Goal: Information Seeking & Learning: Compare options

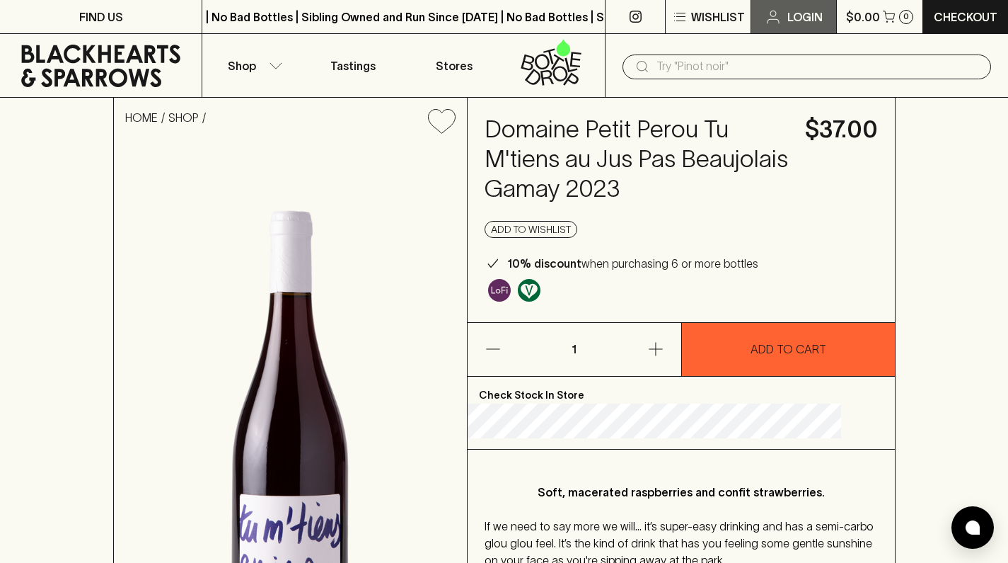
click at [793, 16] on p "Login" at bounding box center [805, 16] width 35 height 17
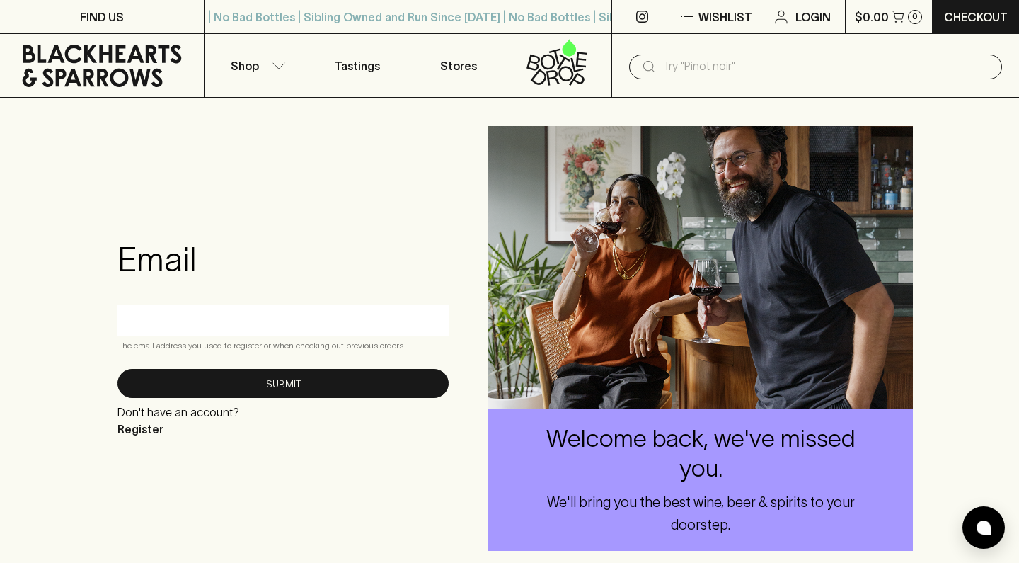
type input "[EMAIL_ADDRESS][DOMAIN_NAME]"
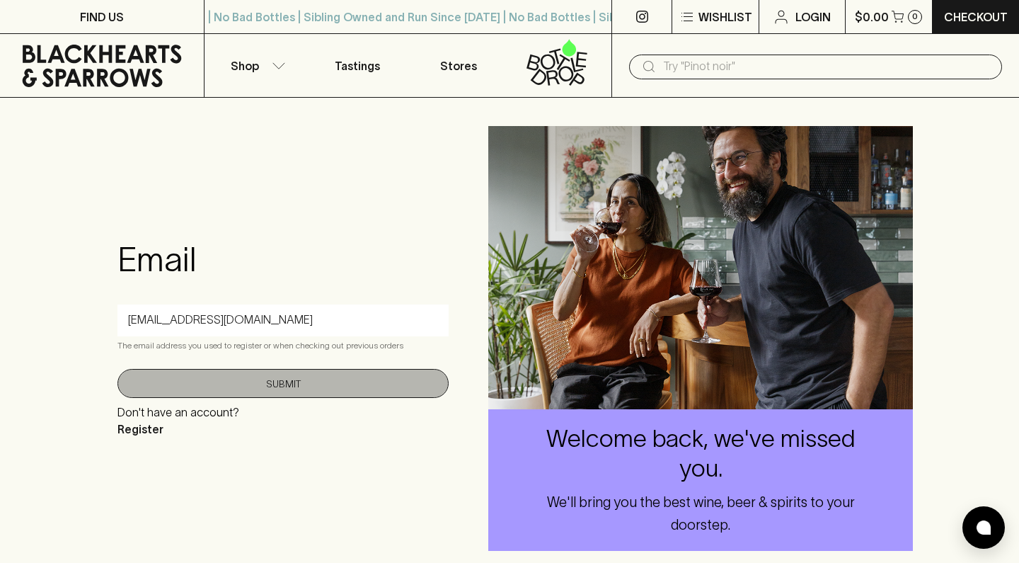
click at [360, 389] on button "Submit" at bounding box center [282, 383] width 331 height 29
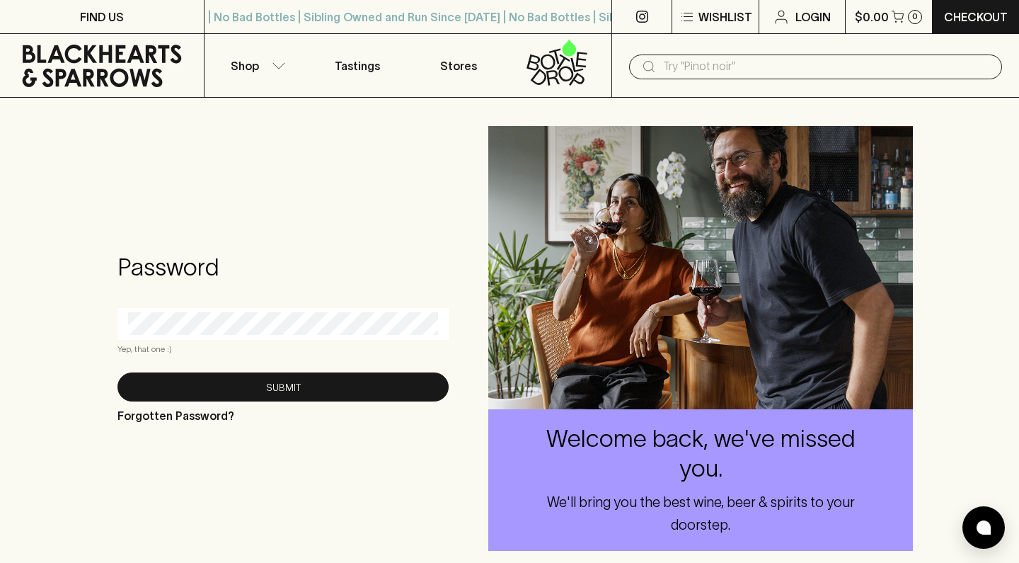
click at [266, 351] on \ "Yep, that one :)" at bounding box center [282, 349] width 331 height 14
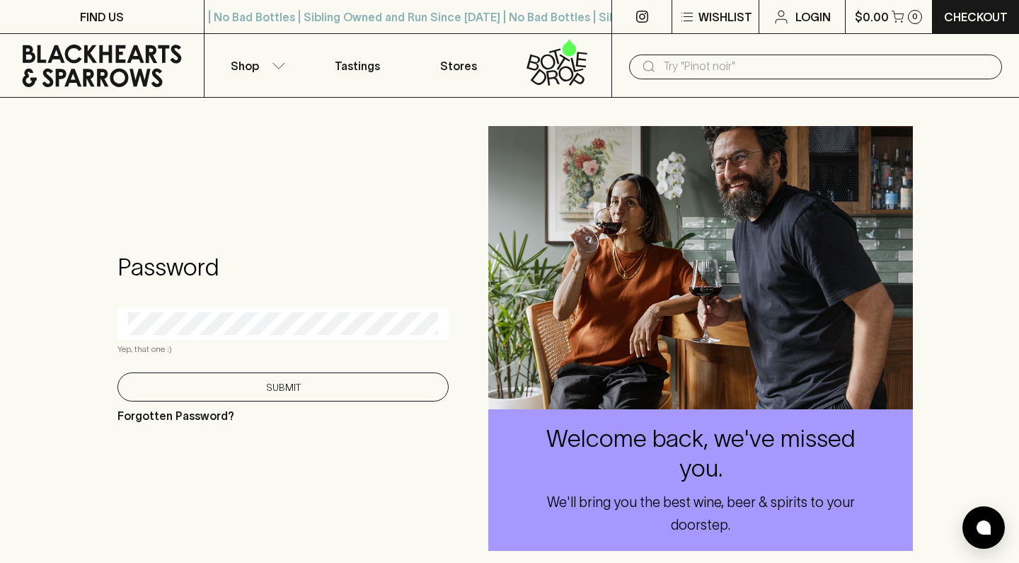
click at [347, 377] on button "Submit" at bounding box center [282, 386] width 331 height 29
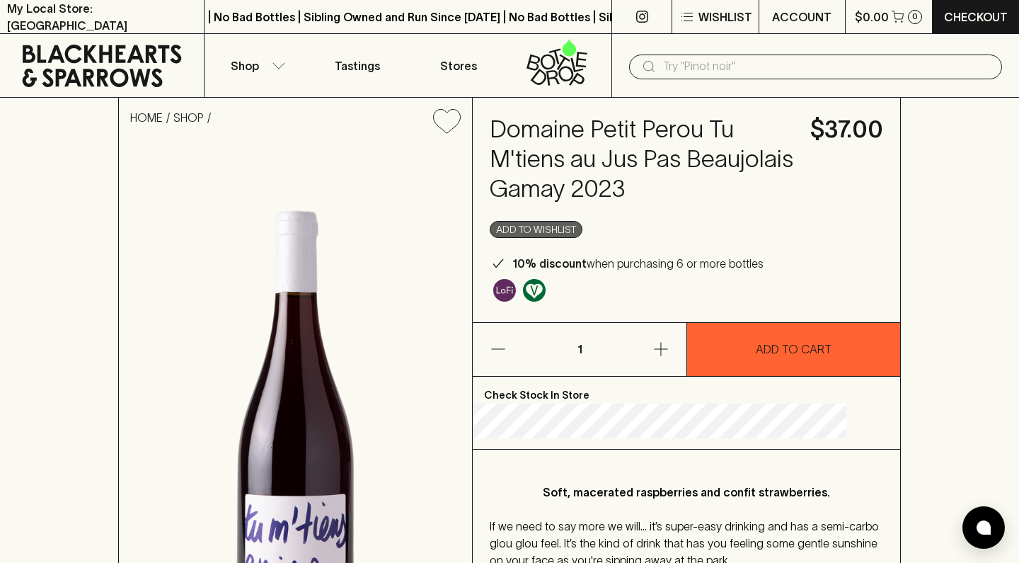
click at [561, 226] on button "Add to wishlist" at bounding box center [536, 229] width 93 height 17
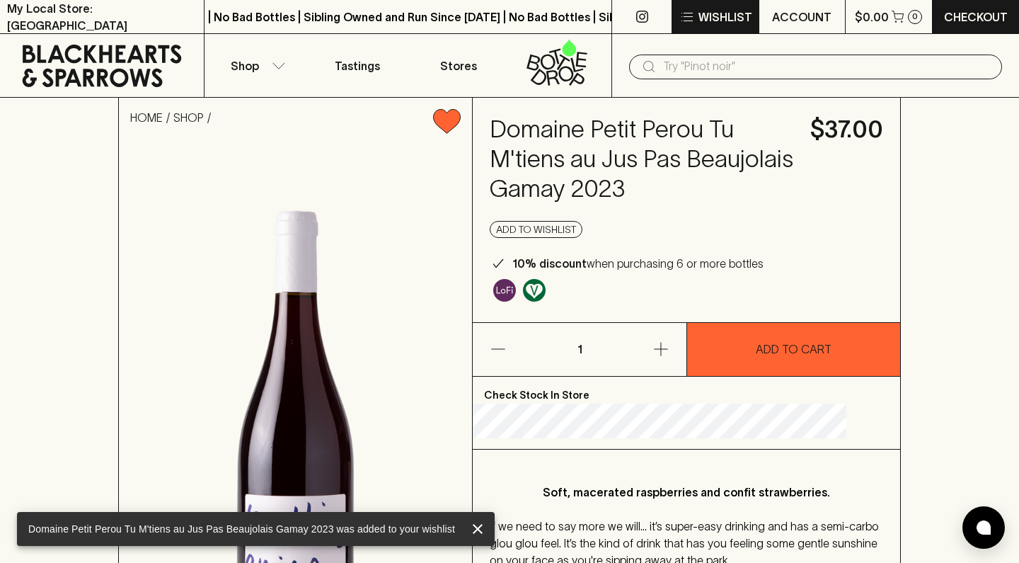
click at [721, 21] on p "Wishlist" at bounding box center [726, 16] width 54 height 17
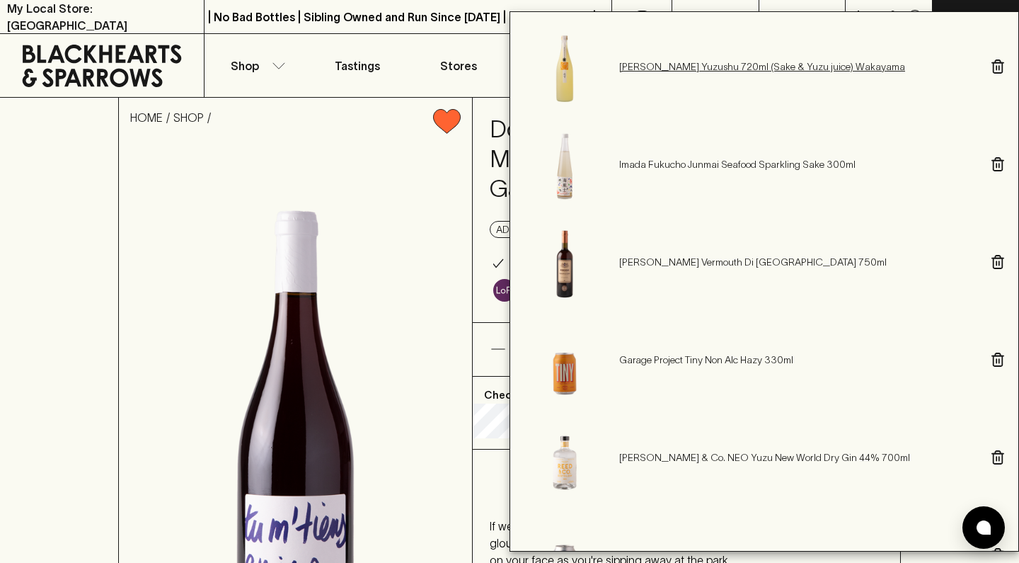
click at [710, 69] on p "[PERSON_NAME] Yuzushu 720ml (Sake & Yuzu juice) Wakayama" at bounding box center [798, 66] width 358 height 14
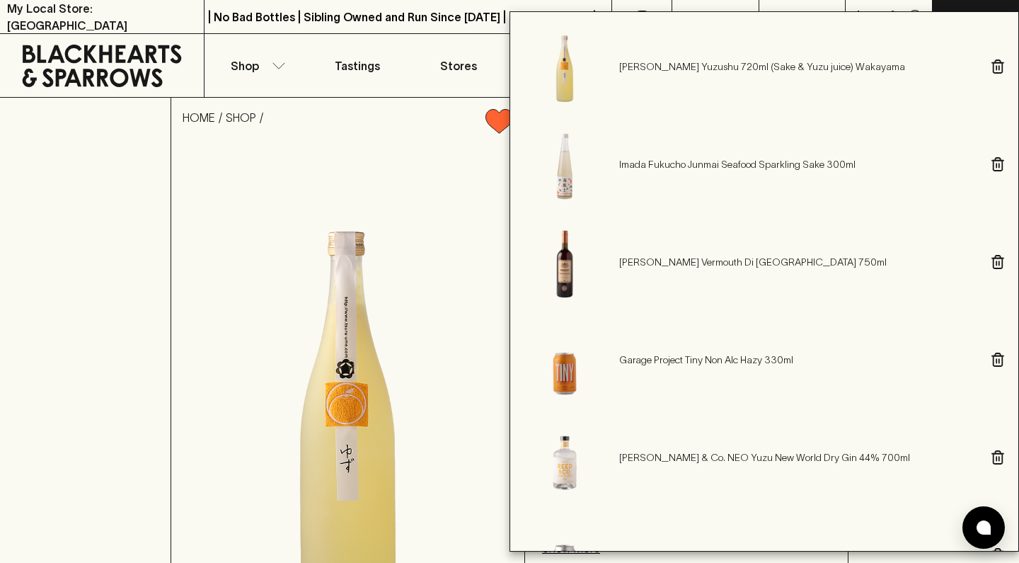
click at [52, 411] on div at bounding box center [509, 281] width 1019 height 563
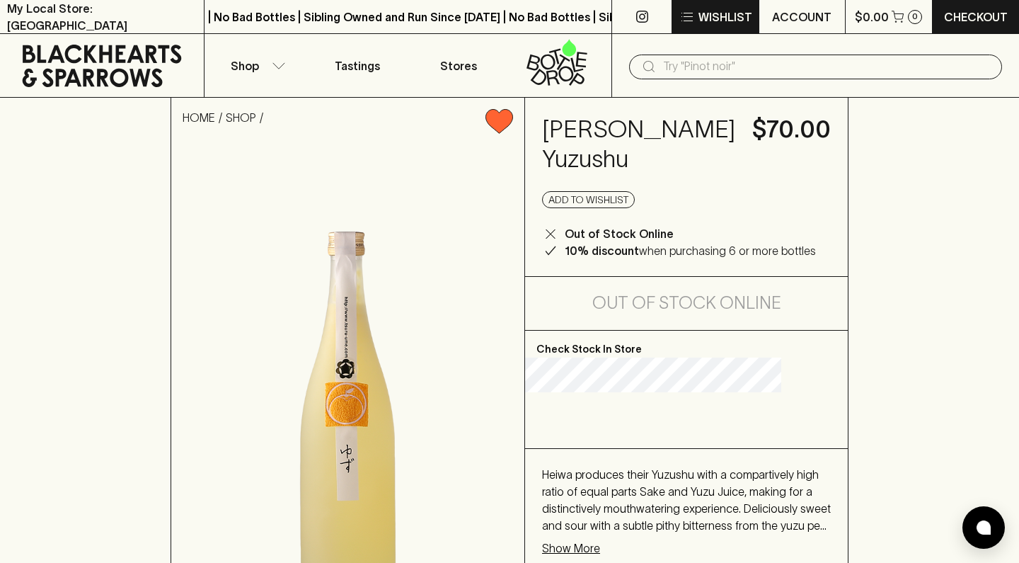
click at [734, 21] on p "Wishlist" at bounding box center [726, 16] width 54 height 17
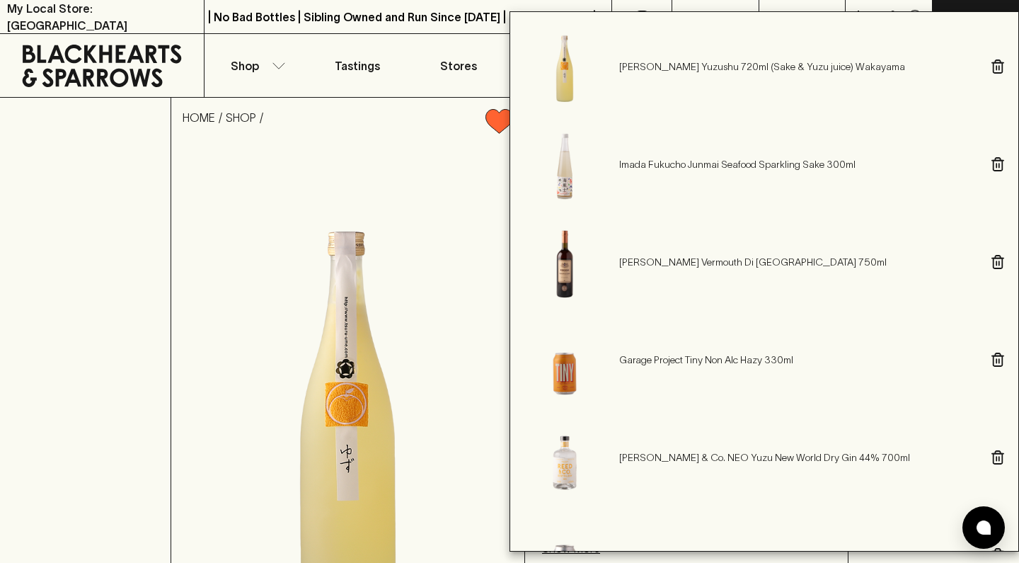
click at [994, 161] on icon "button" at bounding box center [998, 164] width 9 height 13
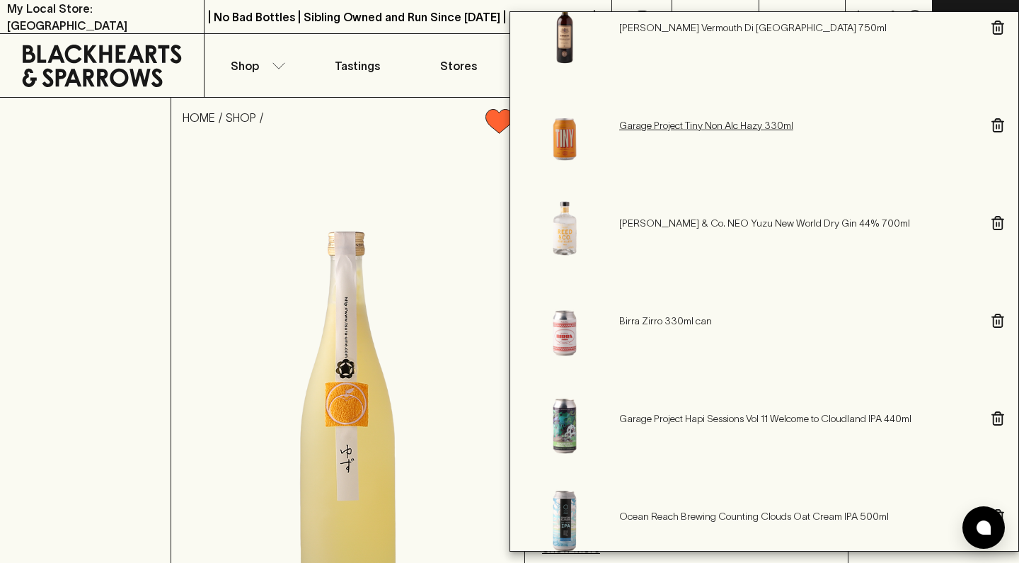
scroll to position [150, 0]
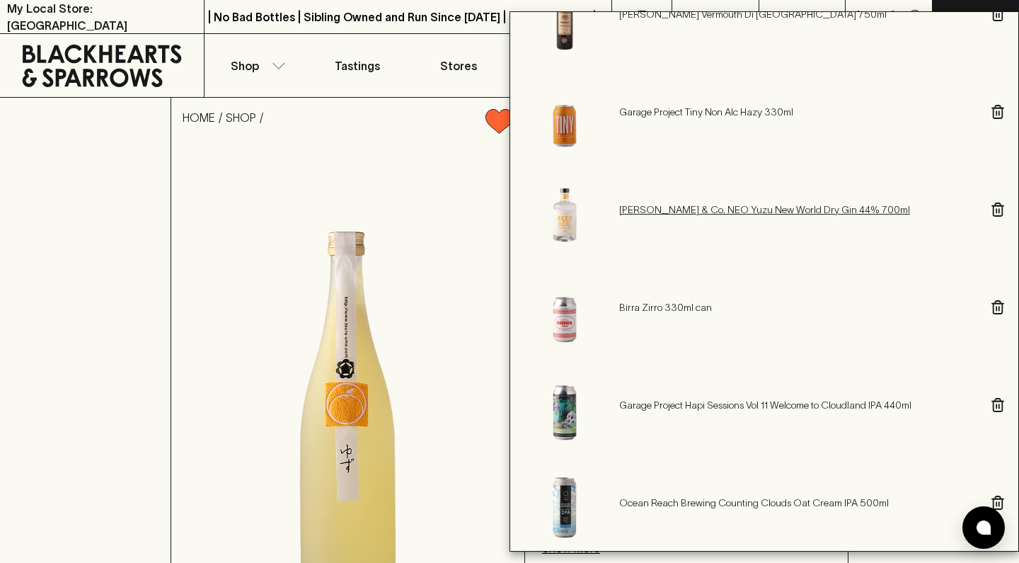
click at [735, 210] on p "[PERSON_NAME] & Co. NEO Yuzu New World Dry Gin 44% 700ml" at bounding box center [798, 209] width 358 height 14
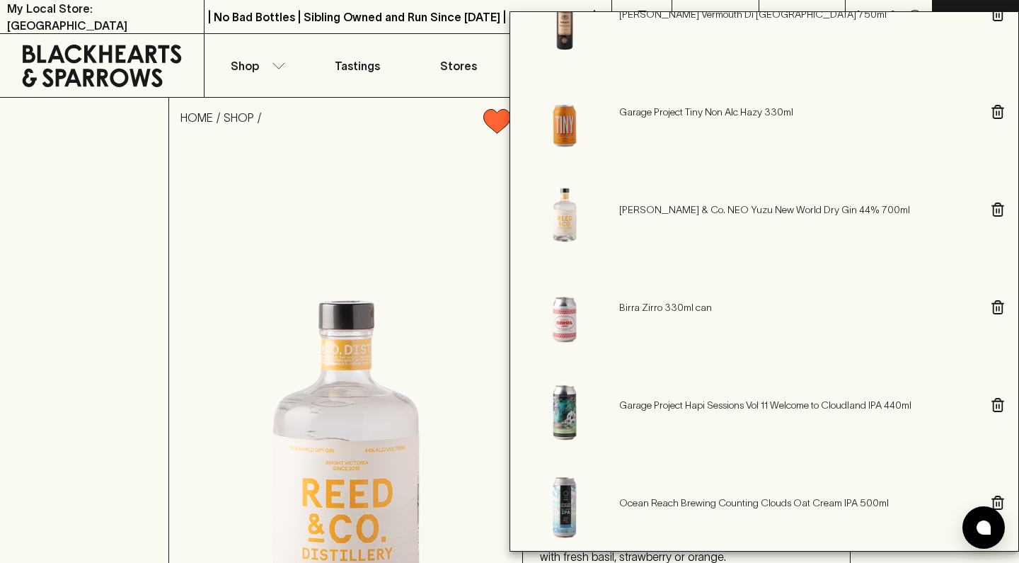
click at [151, 330] on div at bounding box center [509, 281] width 1019 height 563
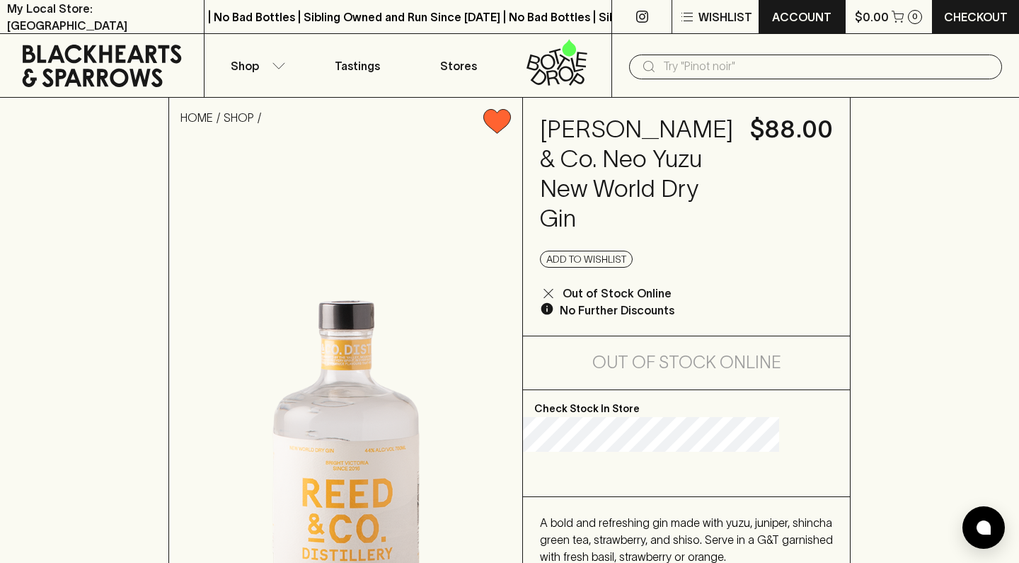
click at [800, 22] on p "ACCOUNT" at bounding box center [801, 16] width 59 height 17
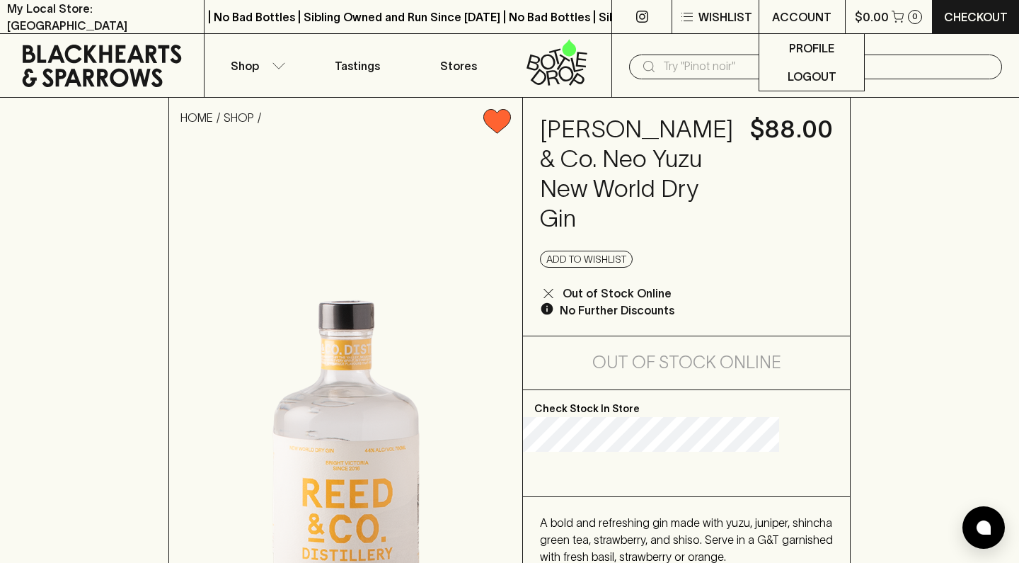
click at [723, 17] on div at bounding box center [509, 281] width 1019 height 563
click at [723, 17] on p "Wishlist" at bounding box center [726, 16] width 54 height 17
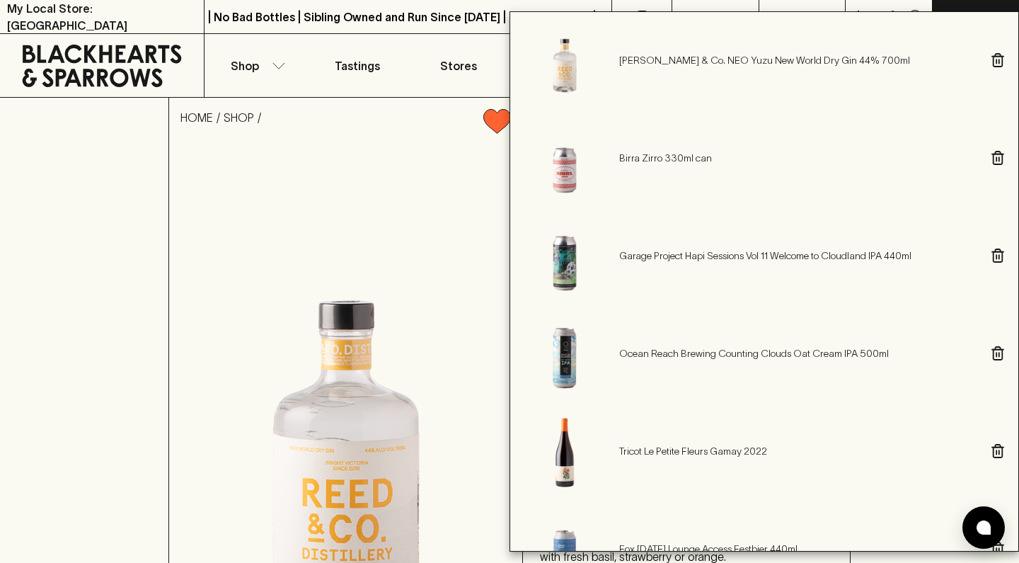
scroll to position [304, 0]
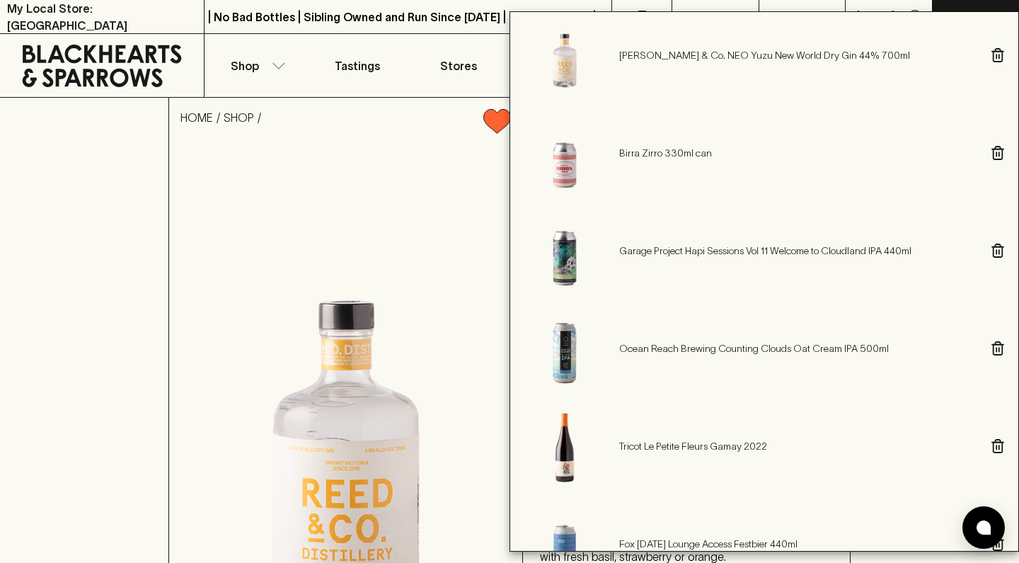
click at [992, 253] on icon "button" at bounding box center [998, 250] width 13 height 14
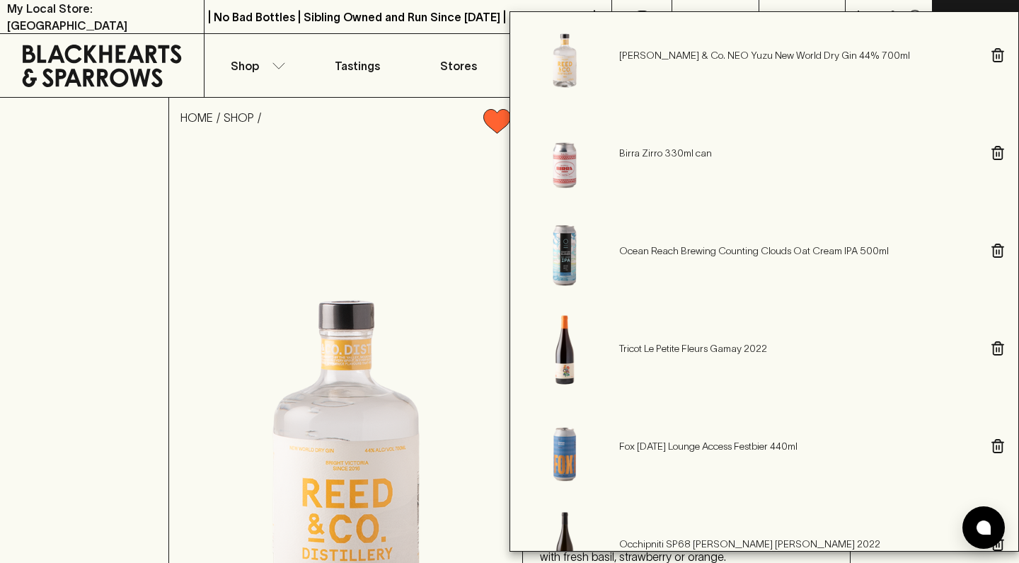
click at [992, 253] on icon "button" at bounding box center [998, 250] width 13 height 14
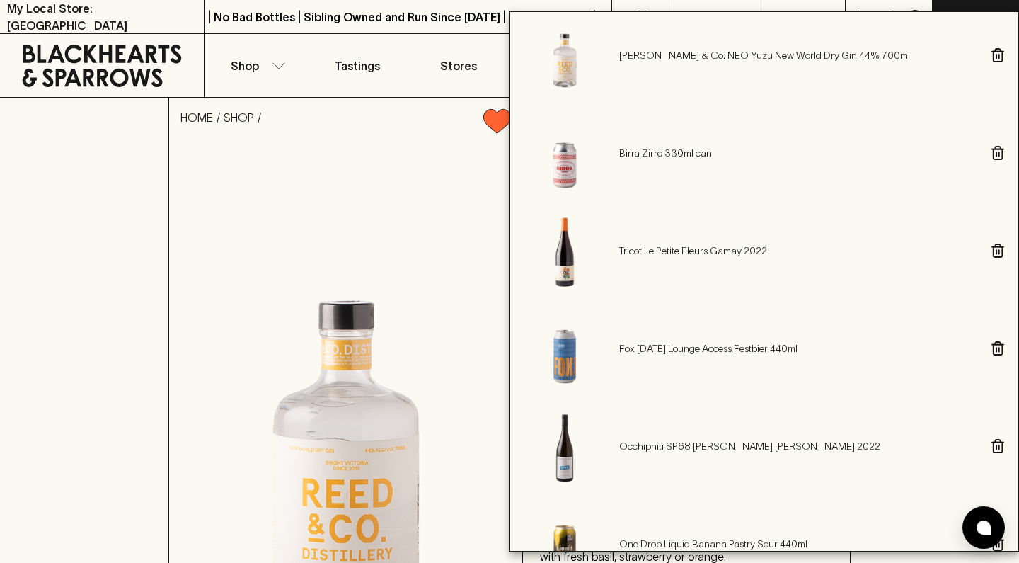
click at [992, 346] on icon "button" at bounding box center [998, 348] width 13 height 14
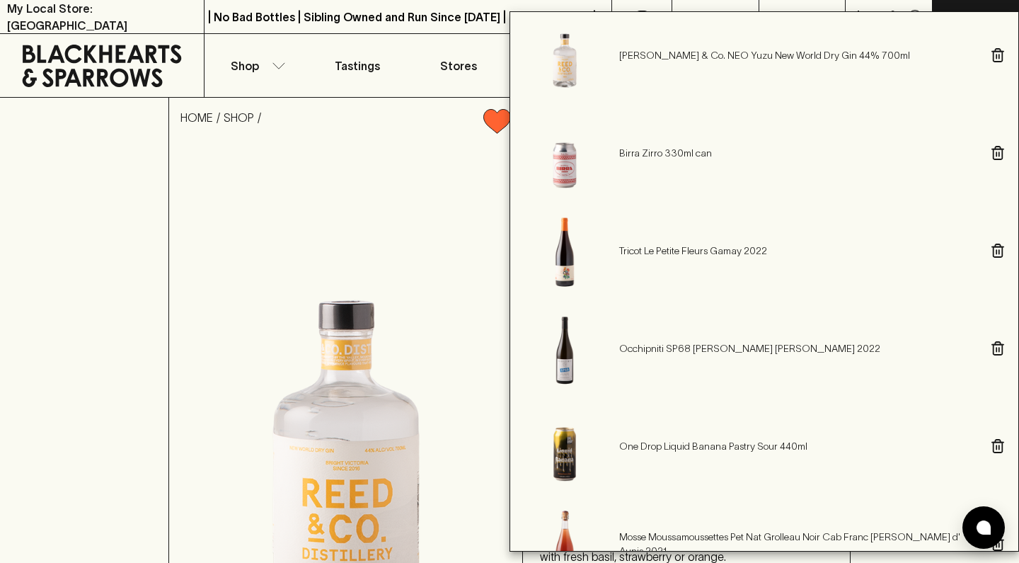
click at [992, 346] on icon "button" at bounding box center [998, 348] width 13 height 14
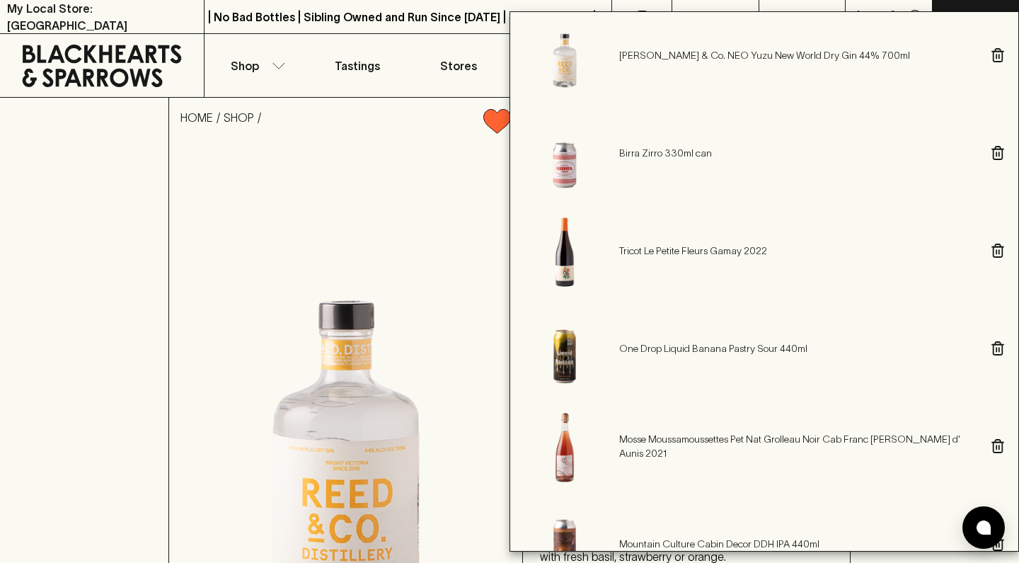
click at [992, 346] on icon "button" at bounding box center [998, 348] width 13 height 14
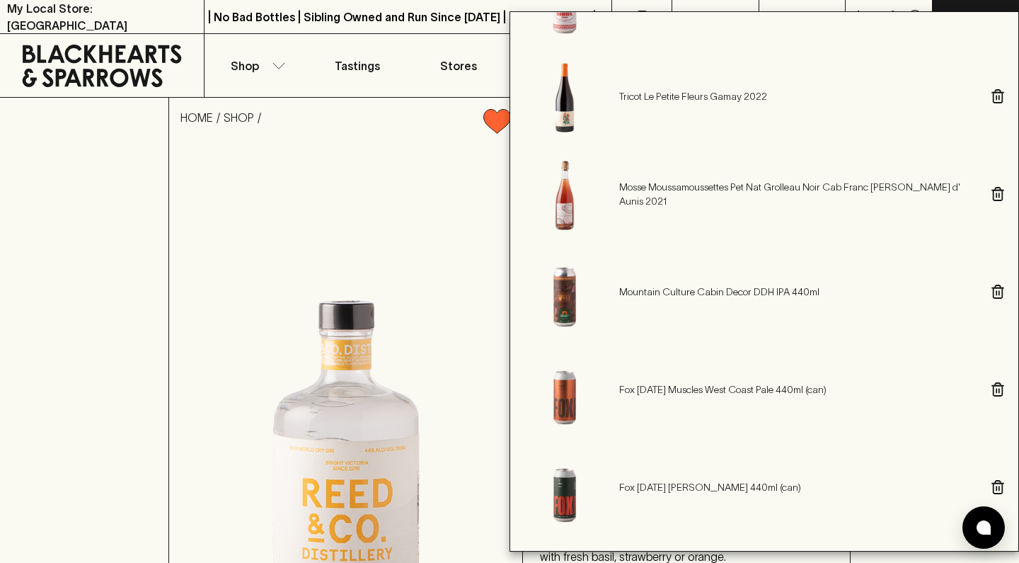
scroll to position [480, 0]
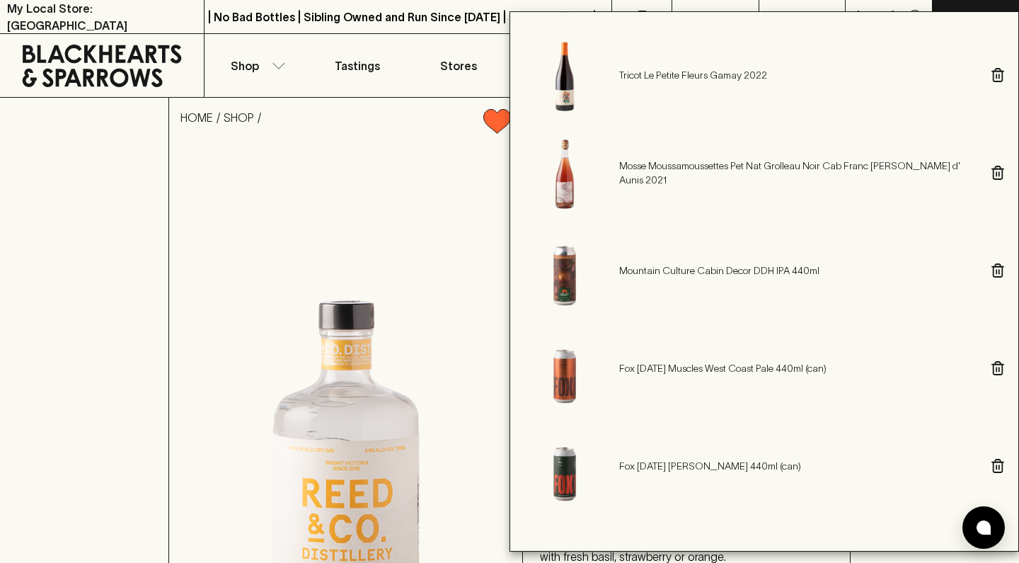
click at [992, 270] on icon "button" at bounding box center [998, 270] width 13 height 14
click at [999, 271] on icon "button" at bounding box center [999, 272] width 0 height 4
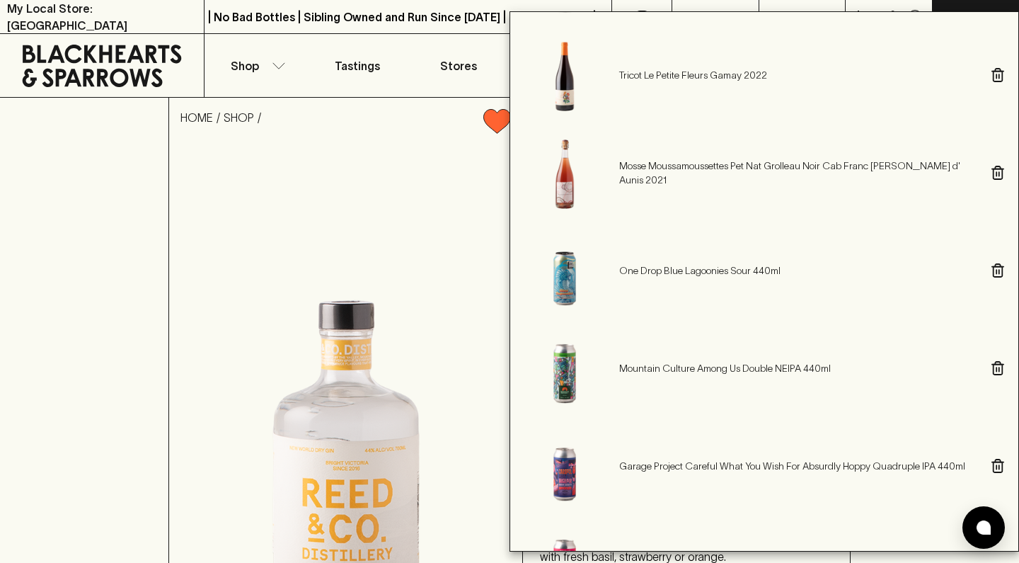
click at [999, 271] on icon "button" at bounding box center [999, 272] width 0 height 4
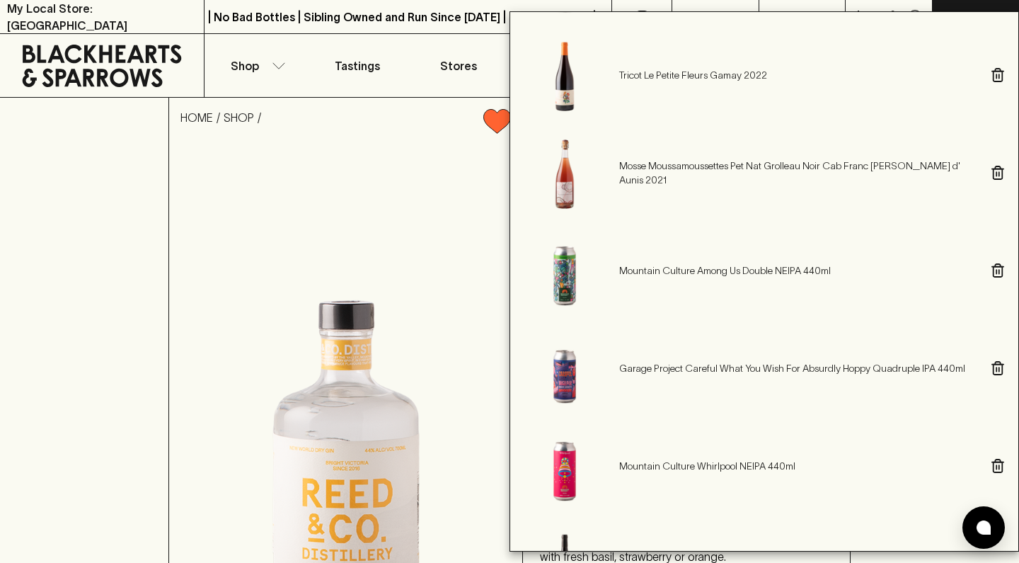
click at [999, 271] on icon "button" at bounding box center [999, 272] width 0 height 4
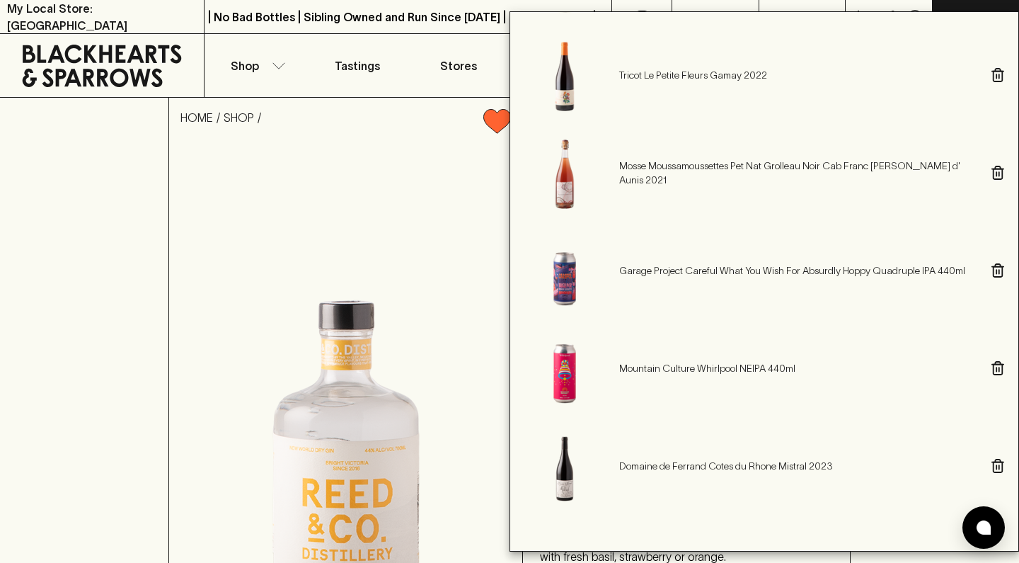
click at [999, 271] on icon "button" at bounding box center [999, 272] width 0 height 4
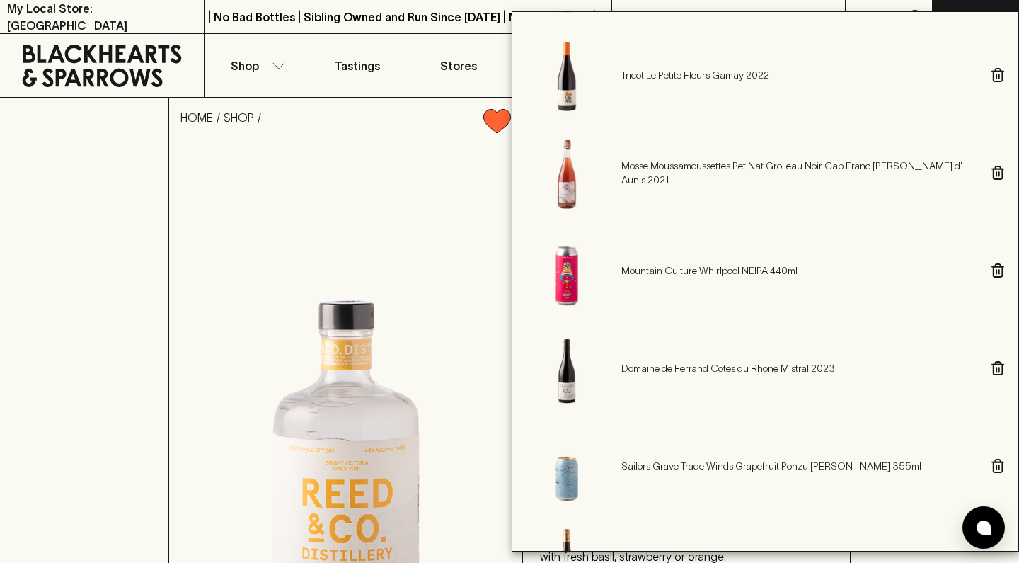
click at [999, 271] on icon "button" at bounding box center [999, 272] width 0 height 4
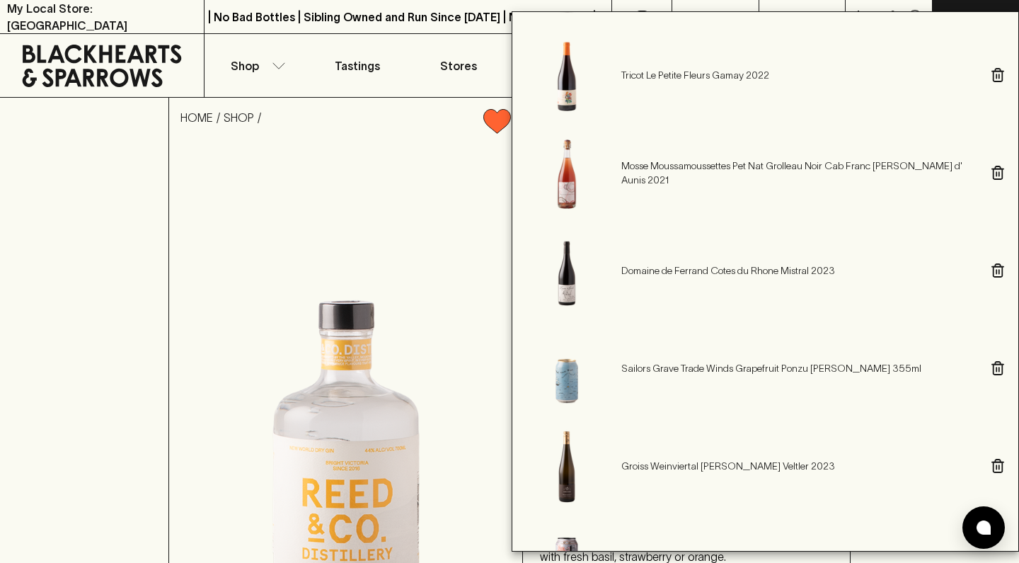
click at [992, 365] on icon "button" at bounding box center [998, 368] width 13 height 14
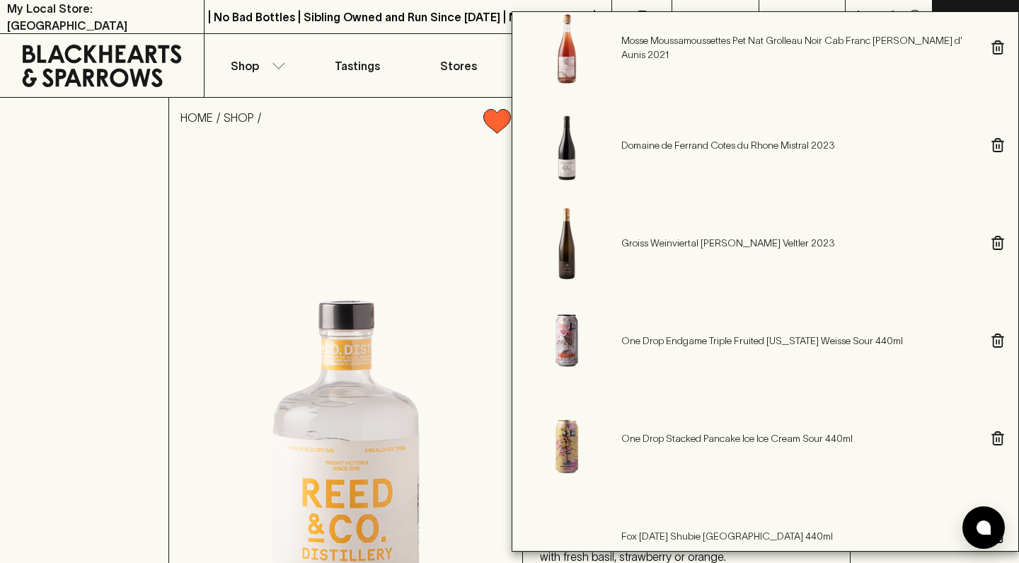
scroll to position [664, 0]
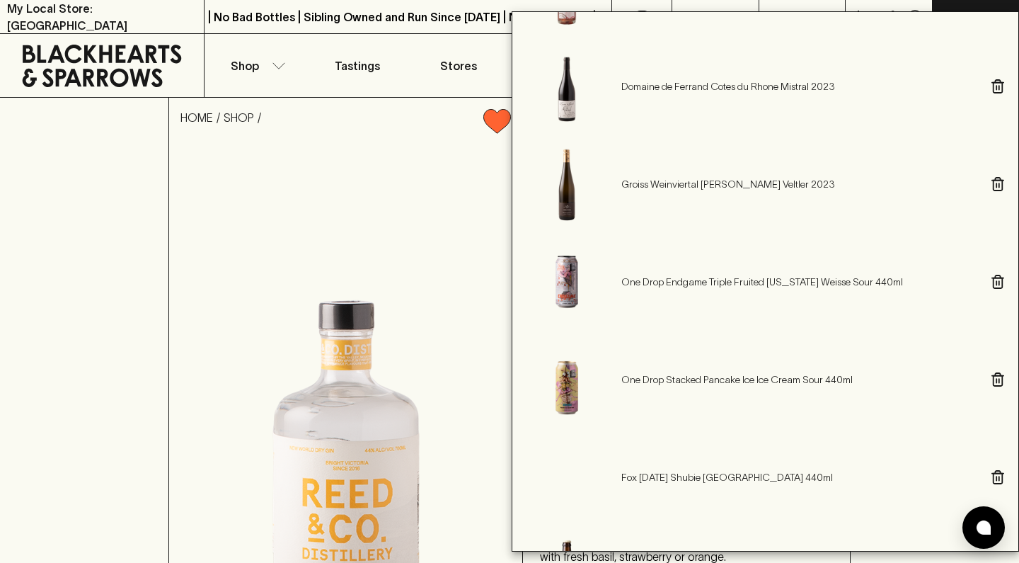
click at [992, 284] on icon "button" at bounding box center [998, 282] width 13 height 14
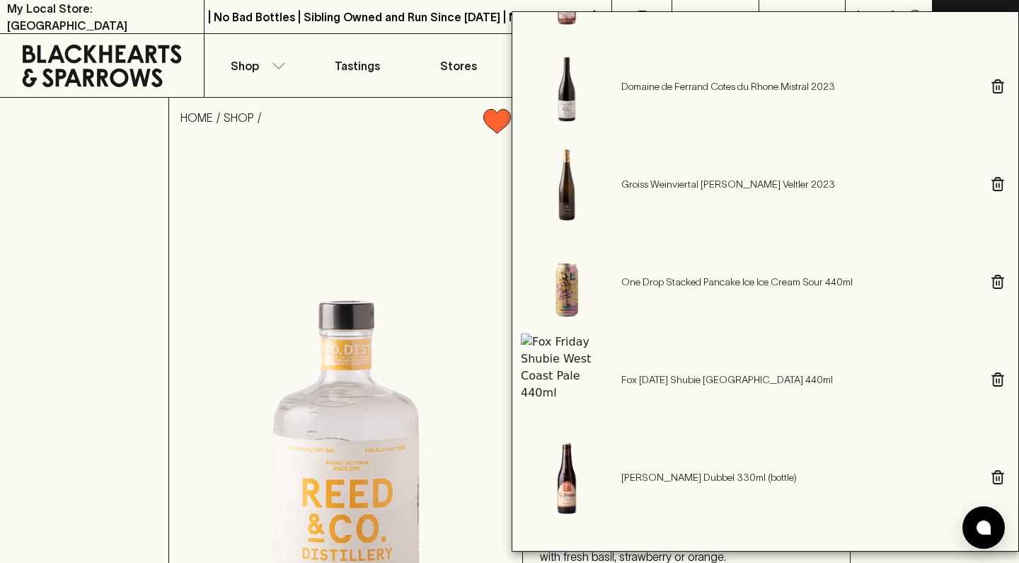
click at [992, 284] on icon "button" at bounding box center [998, 282] width 13 height 14
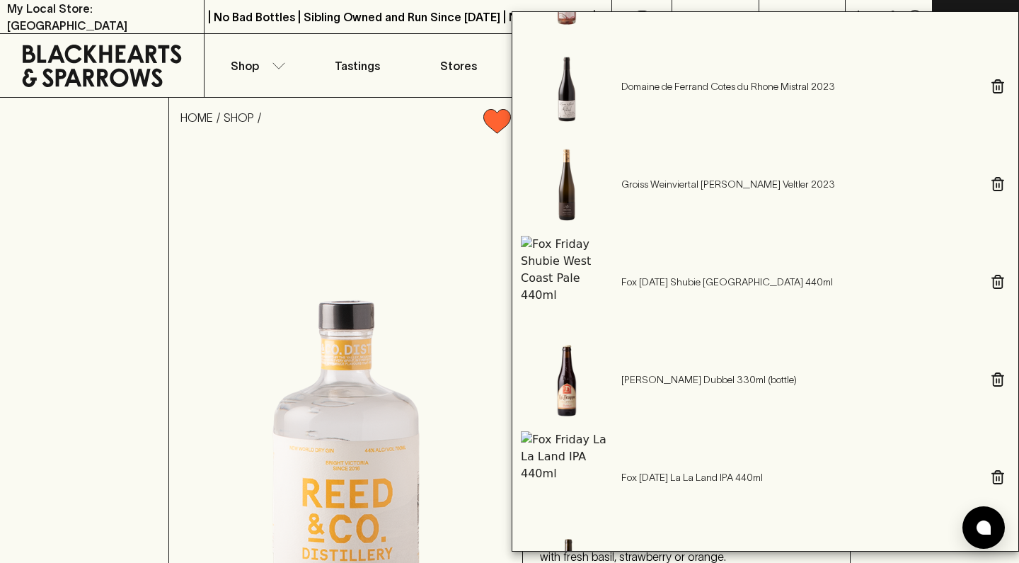
click at [992, 284] on icon "button" at bounding box center [998, 282] width 13 height 14
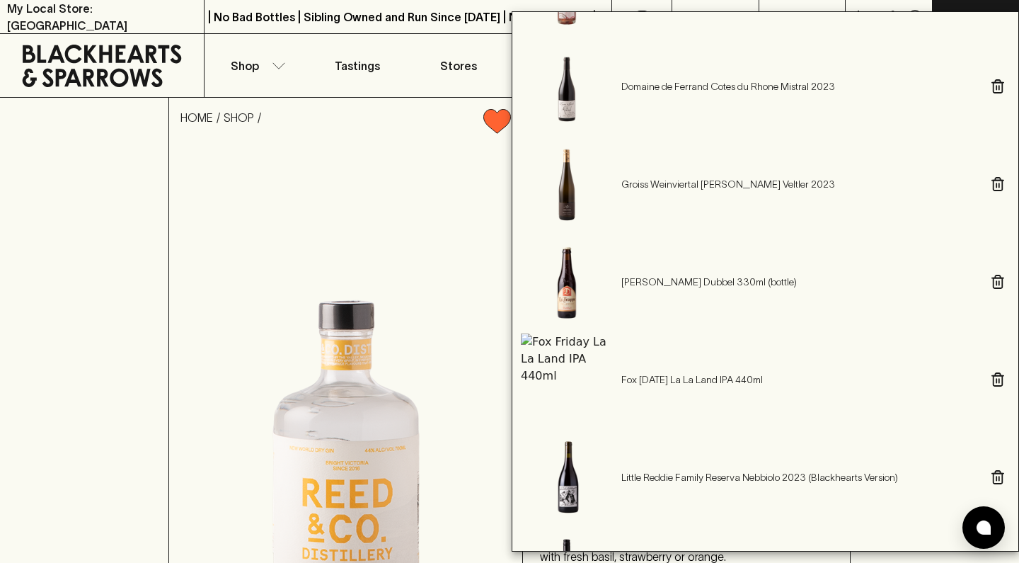
click at [992, 284] on icon "button" at bounding box center [998, 282] width 13 height 14
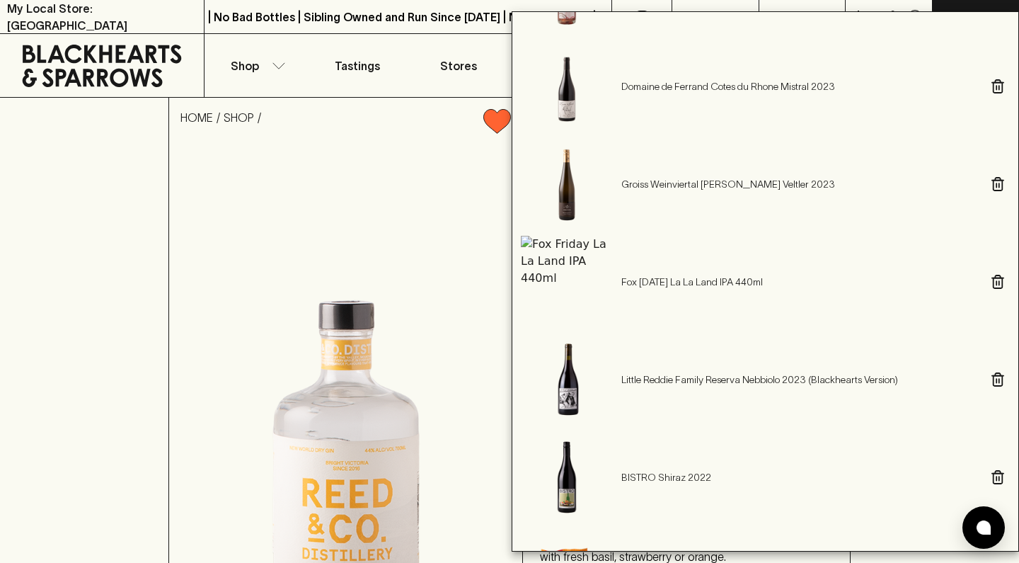
click at [992, 284] on icon "button" at bounding box center [998, 282] width 13 height 14
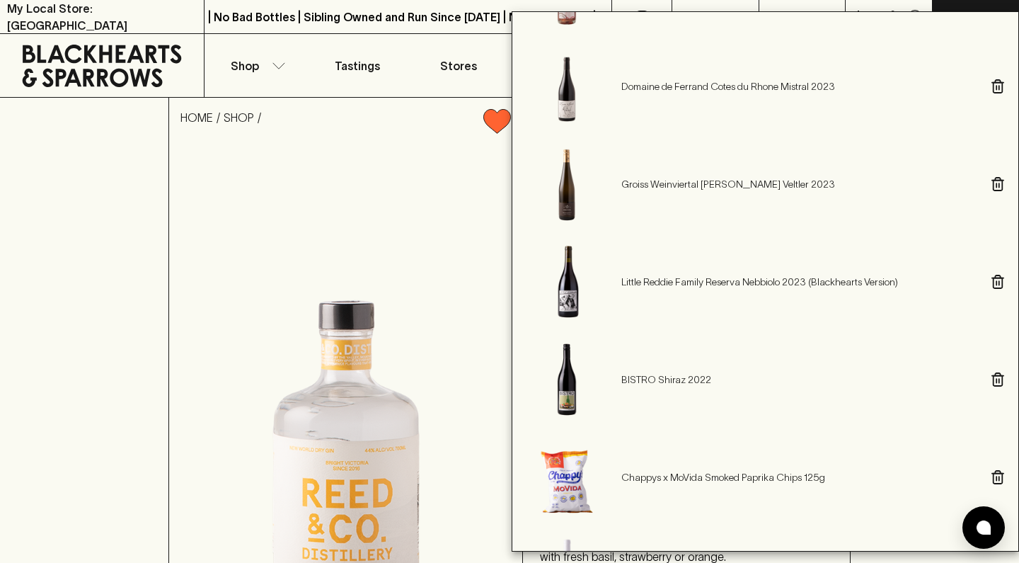
click at [992, 284] on icon "button" at bounding box center [998, 282] width 13 height 14
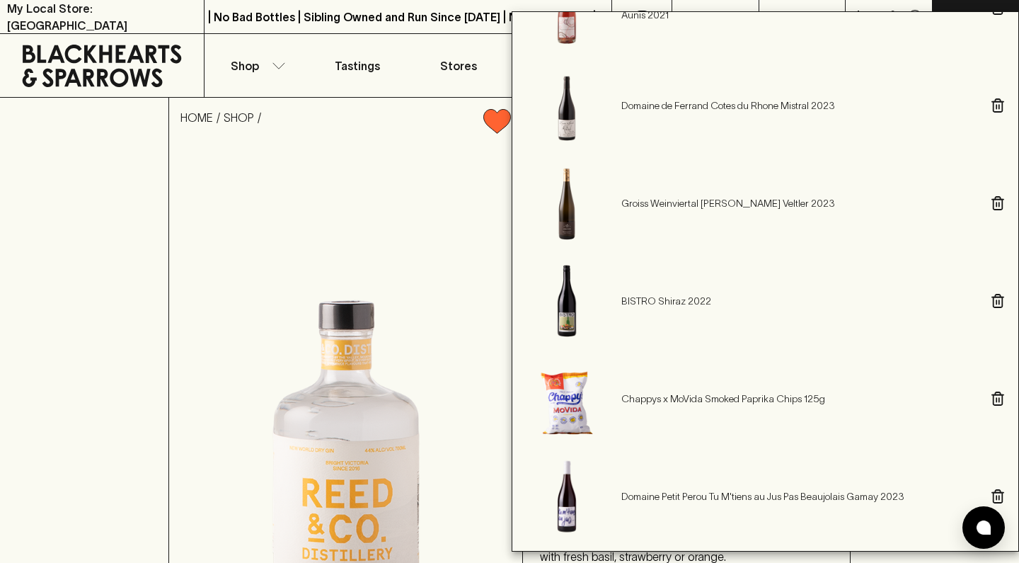
click at [992, 299] on icon "button" at bounding box center [998, 301] width 13 height 14
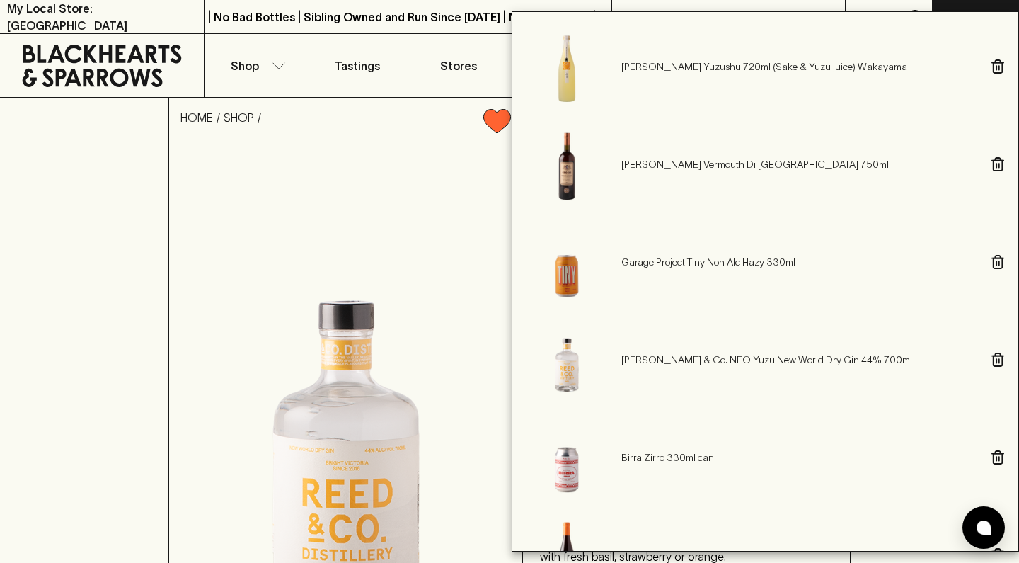
scroll to position [0, 0]
click at [695, 265] on p "Garage Project Tiny Non Alc Hazy 330ml" at bounding box center [799, 262] width 356 height 14
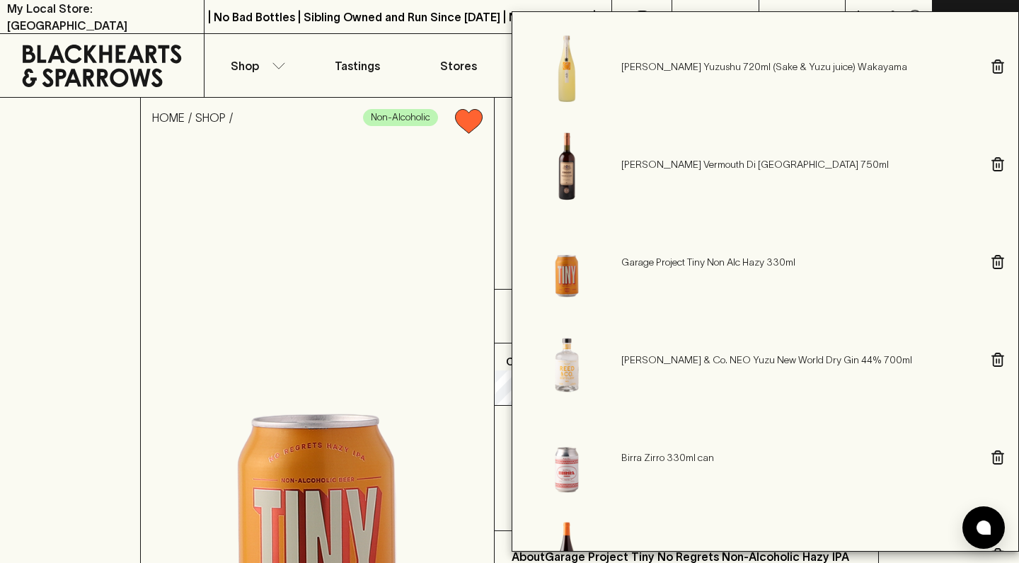
click at [86, 369] on div at bounding box center [509, 281] width 1019 height 563
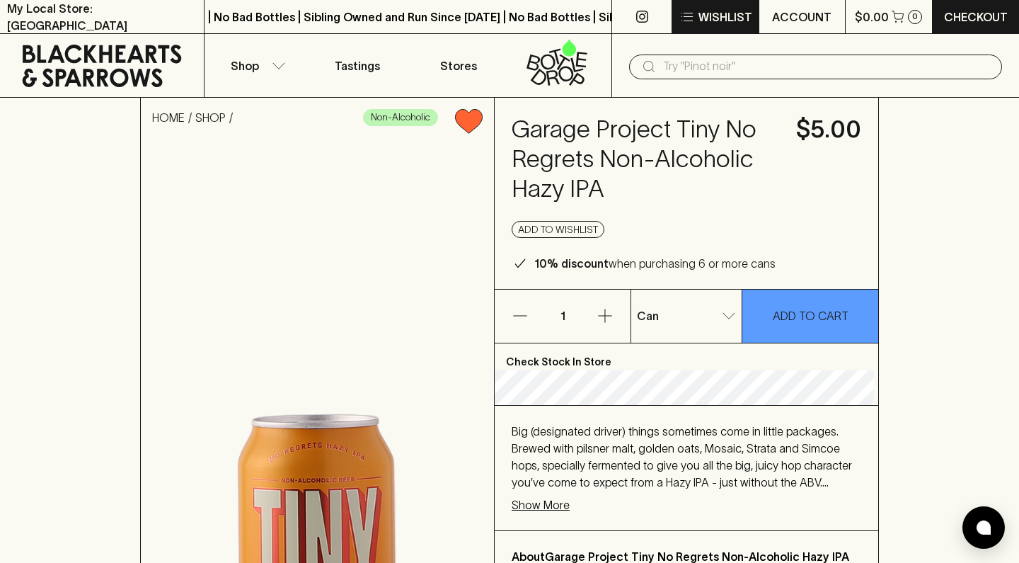
click at [735, 21] on p "Wishlist" at bounding box center [726, 16] width 54 height 17
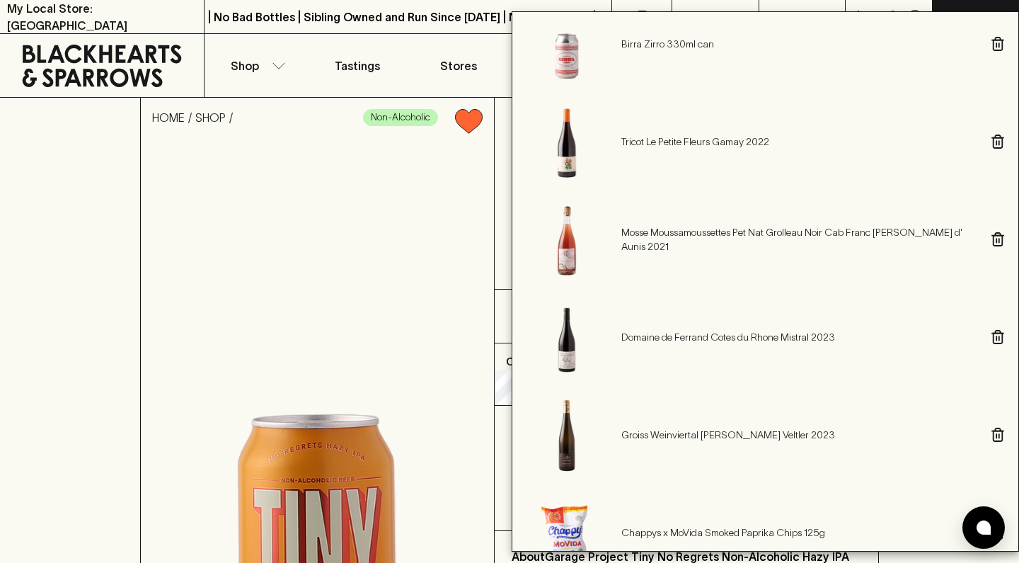
scroll to position [401, 0]
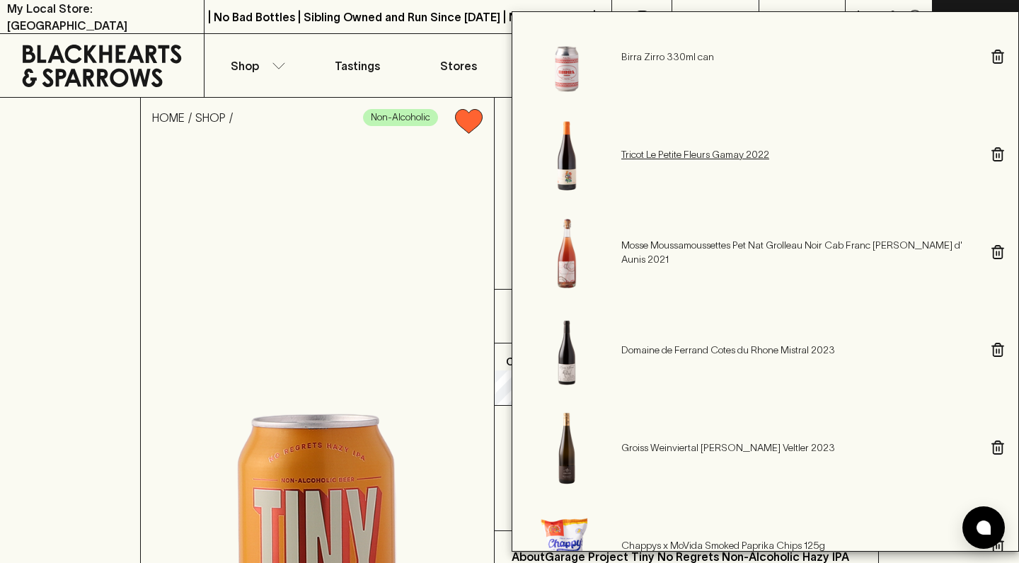
click at [736, 156] on p "Tricot Le Petite Fleurs Gamay 2022" at bounding box center [799, 154] width 356 height 14
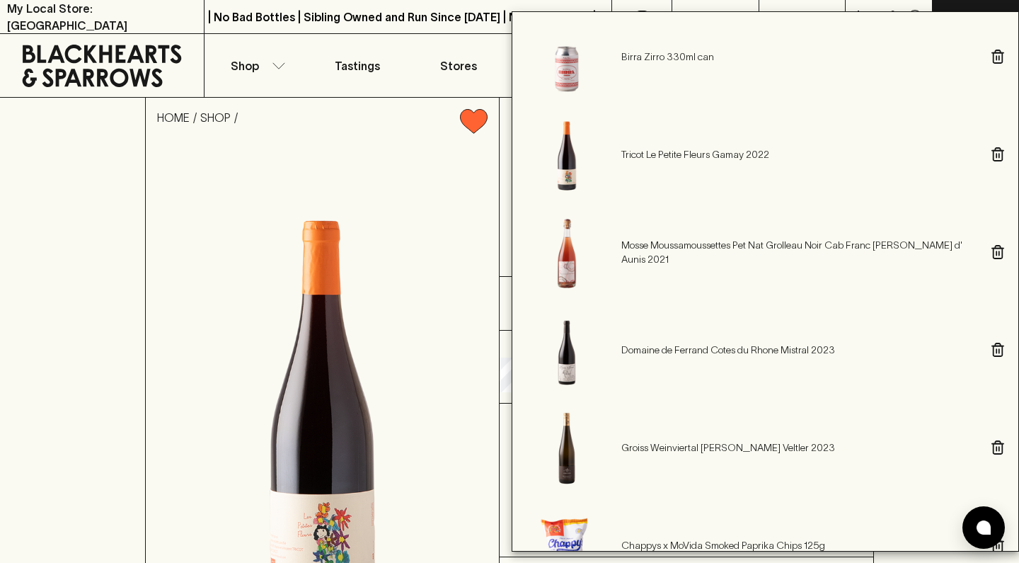
click at [134, 374] on div at bounding box center [509, 281] width 1019 height 563
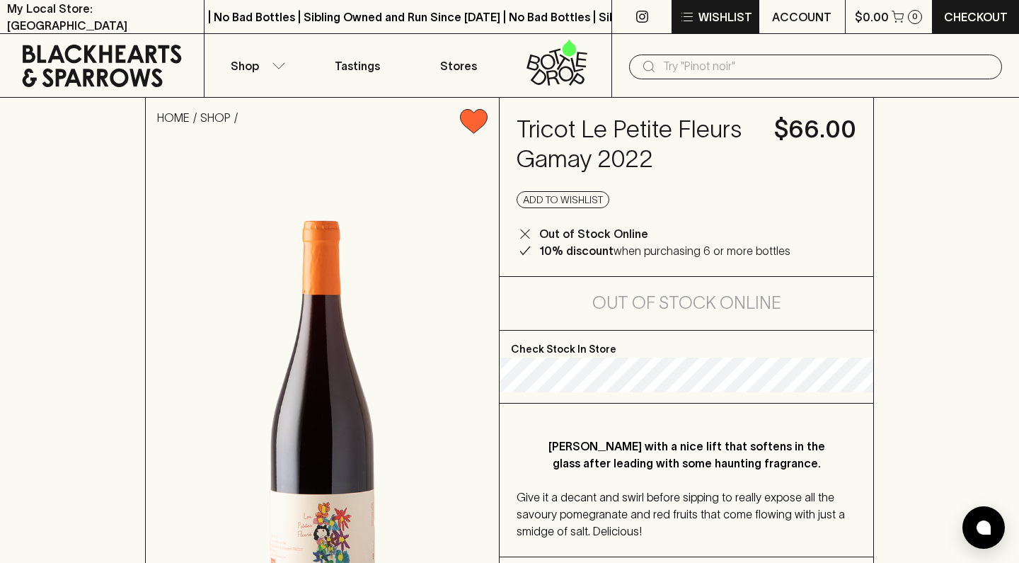
click at [728, 21] on p "Wishlist" at bounding box center [726, 16] width 54 height 17
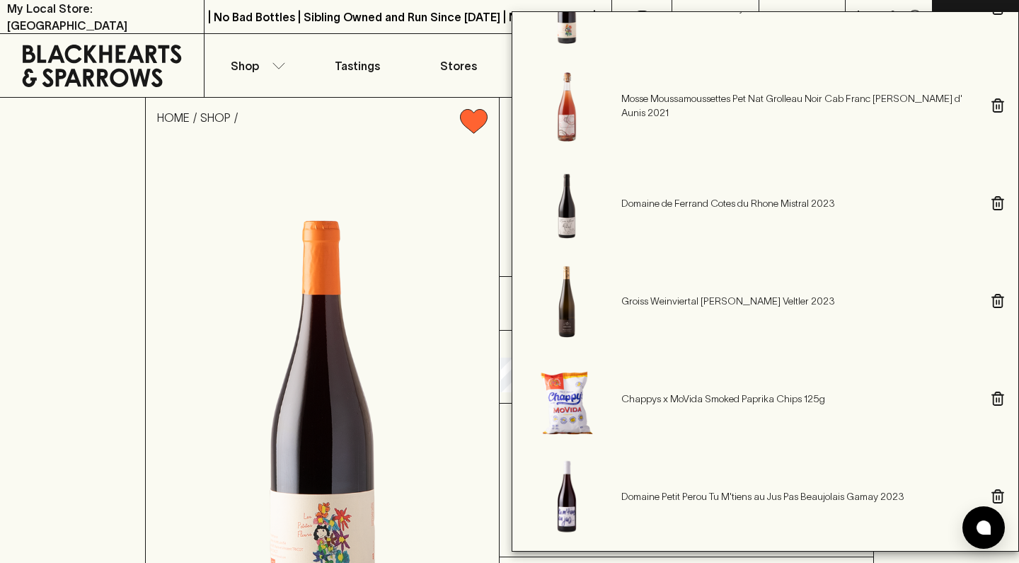
scroll to position [547, 0]
click at [84, 422] on div at bounding box center [509, 281] width 1019 height 563
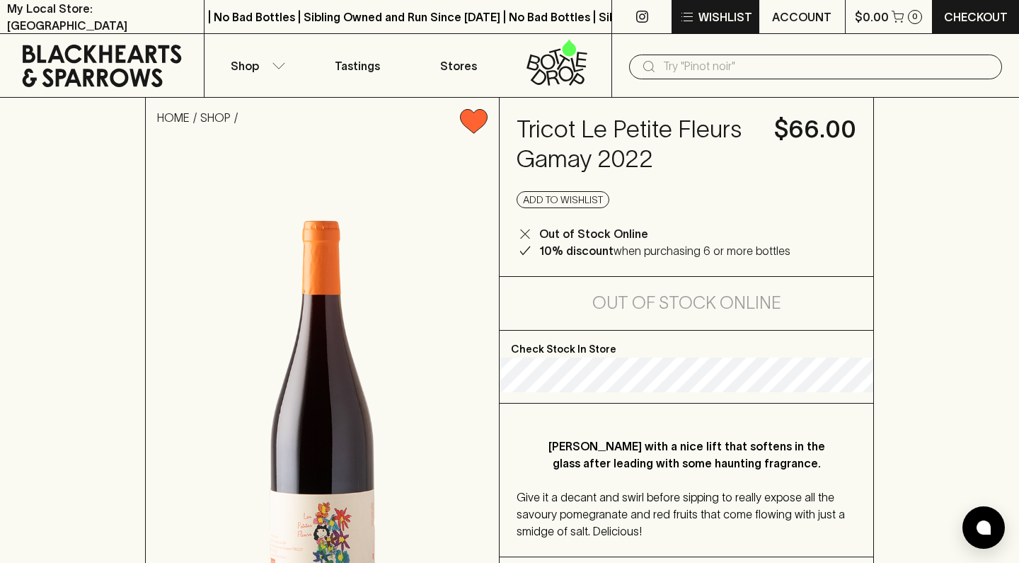
click at [732, 30] on button "Wishlist" at bounding box center [715, 16] width 86 height 33
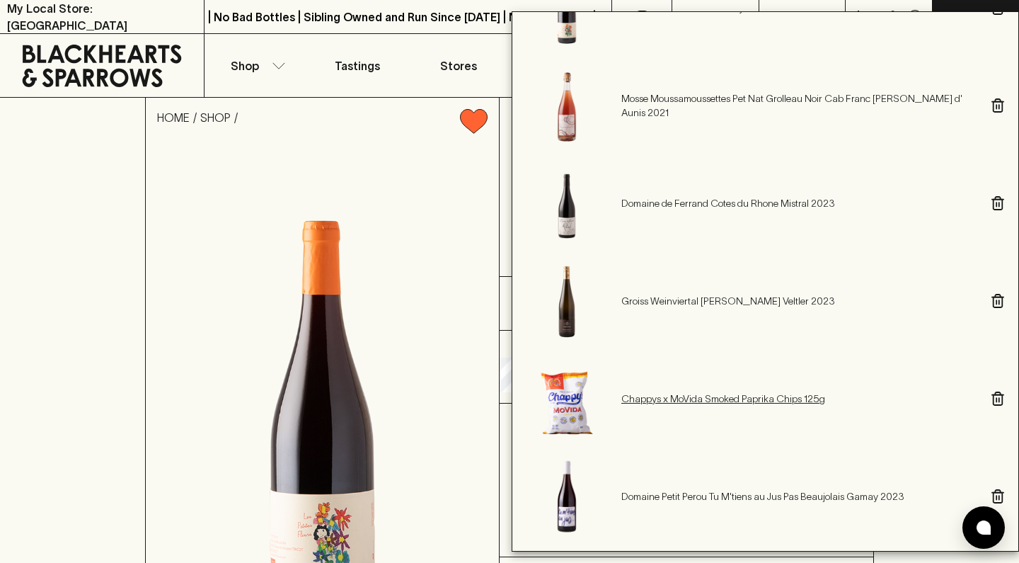
click at [706, 397] on p "Chappys x MoVida Smoked Paprika Chips 125g" at bounding box center [799, 398] width 356 height 14
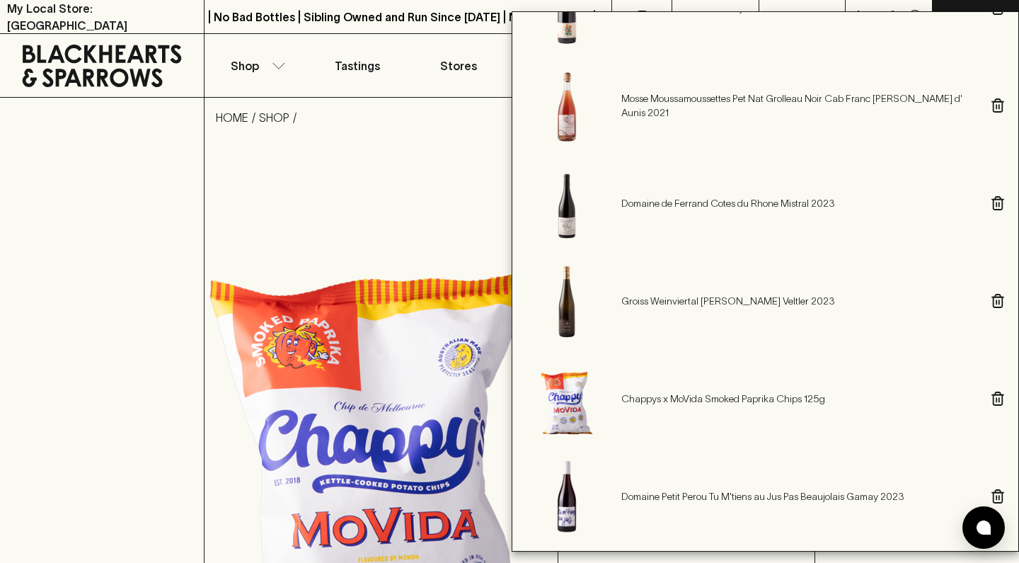
click at [176, 367] on div at bounding box center [509, 281] width 1019 height 563
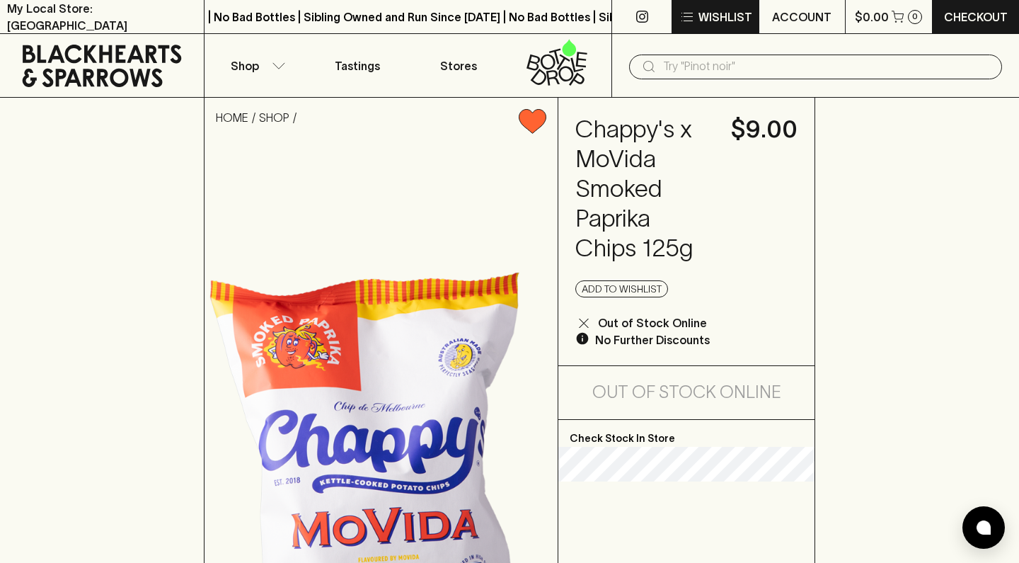
click at [728, 21] on p "Wishlist" at bounding box center [726, 16] width 54 height 17
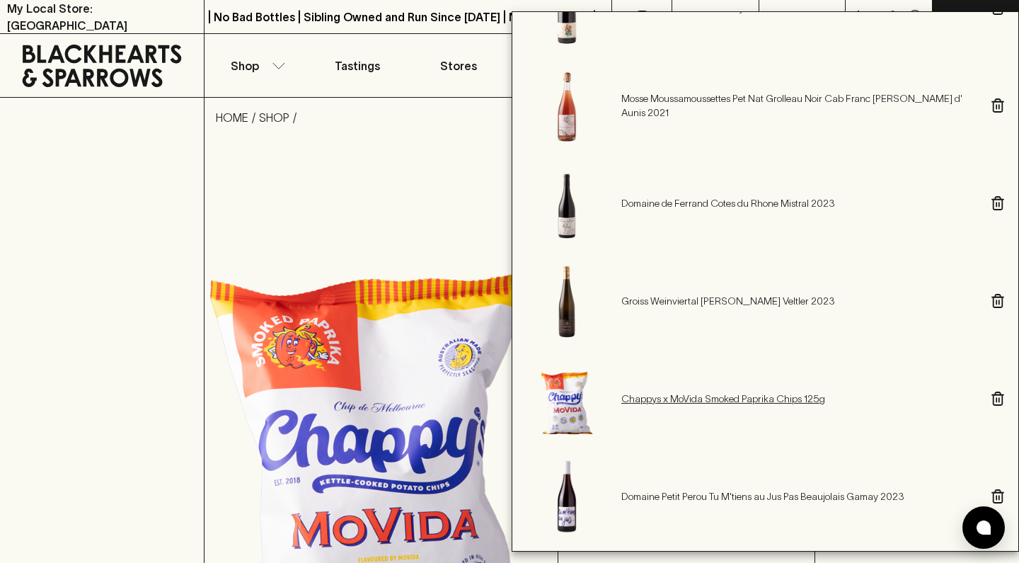
scroll to position [547, 0]
click at [999, 398] on icon "button" at bounding box center [999, 400] width 0 height 4
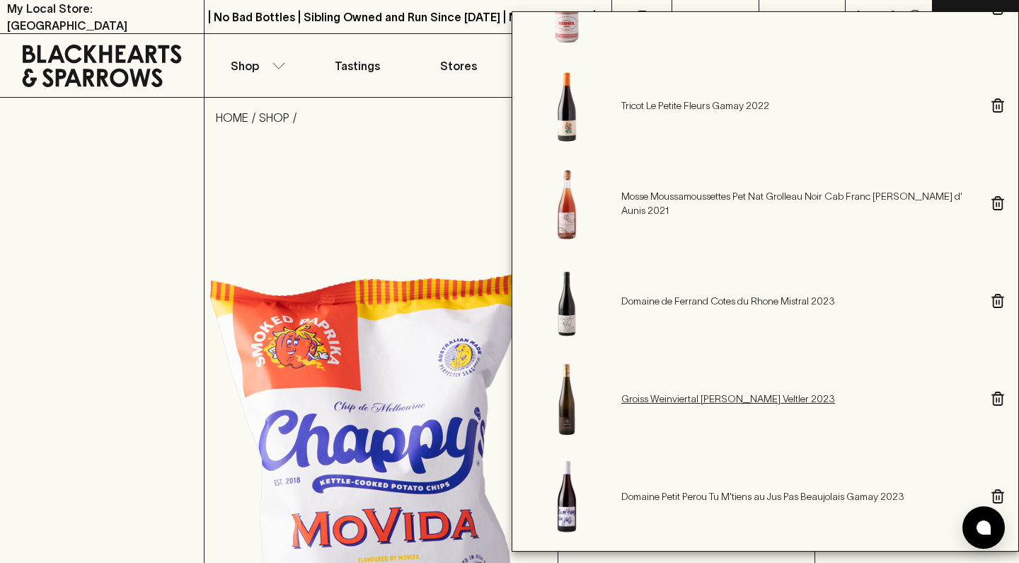
click at [759, 398] on p "Groiss Weinviertal Gruner Veltler 2023" at bounding box center [799, 398] width 356 height 14
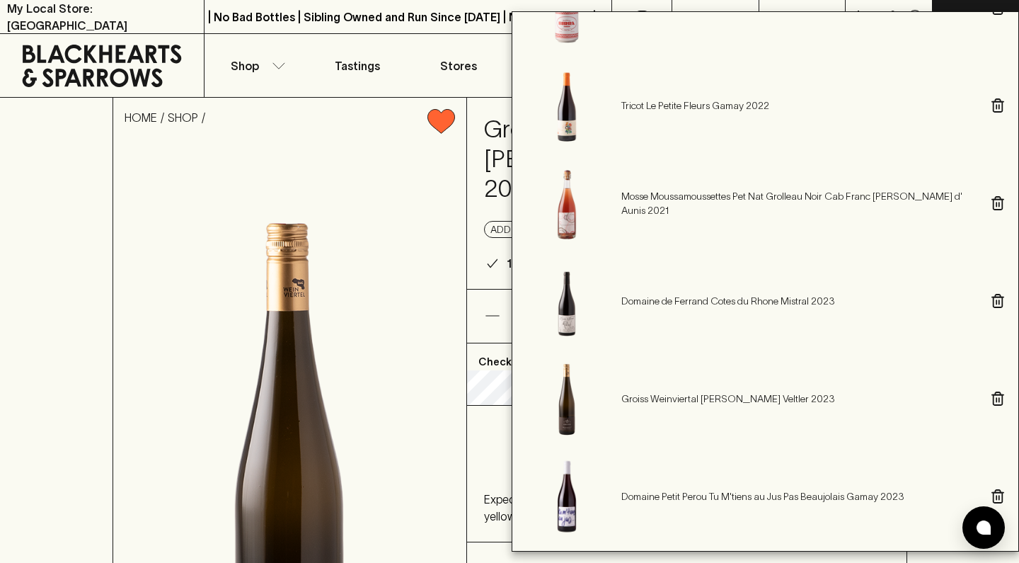
click at [89, 358] on div at bounding box center [509, 281] width 1019 height 563
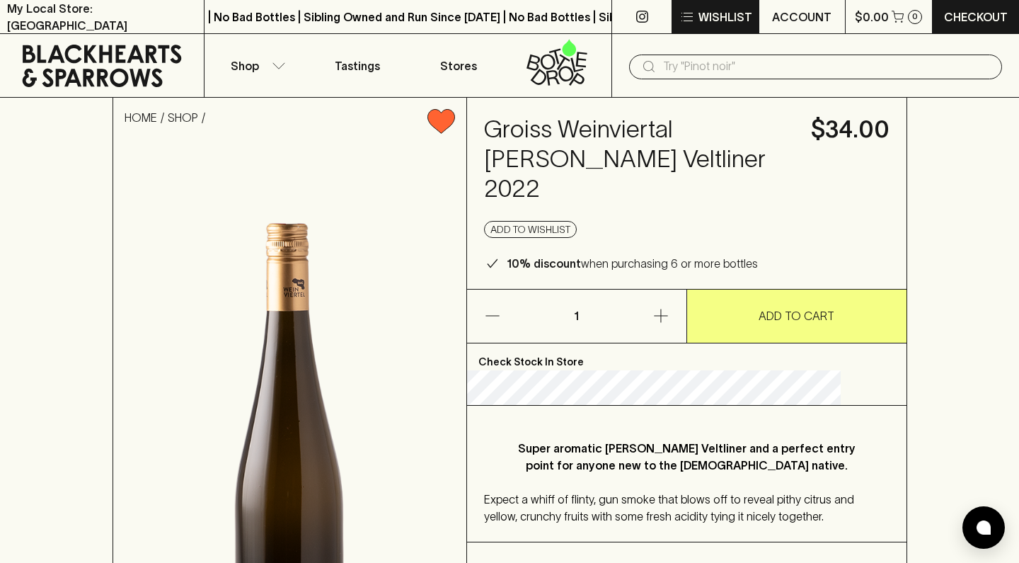
click at [728, 13] on p "Wishlist" at bounding box center [726, 16] width 54 height 17
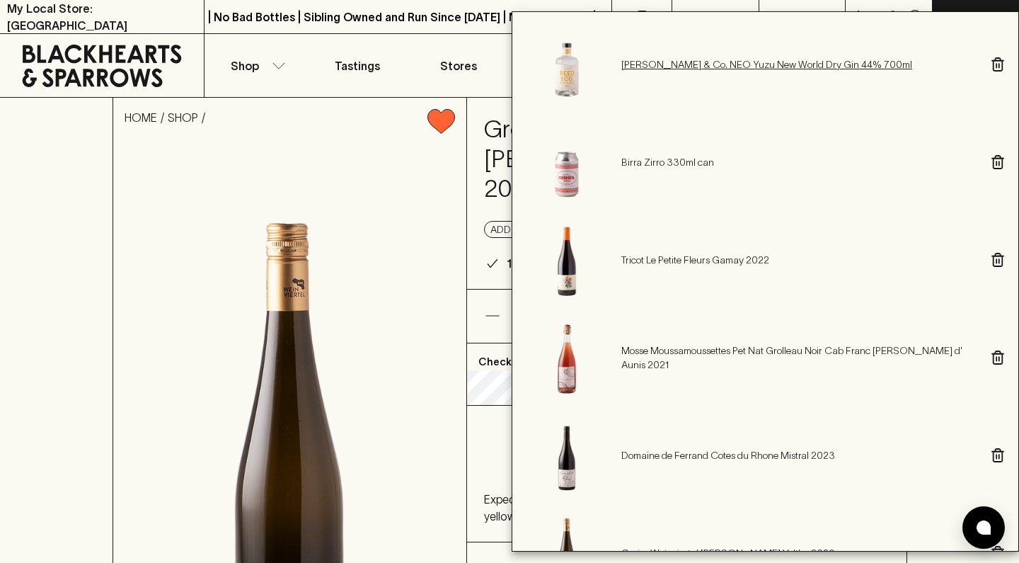
scroll to position [362, 0]
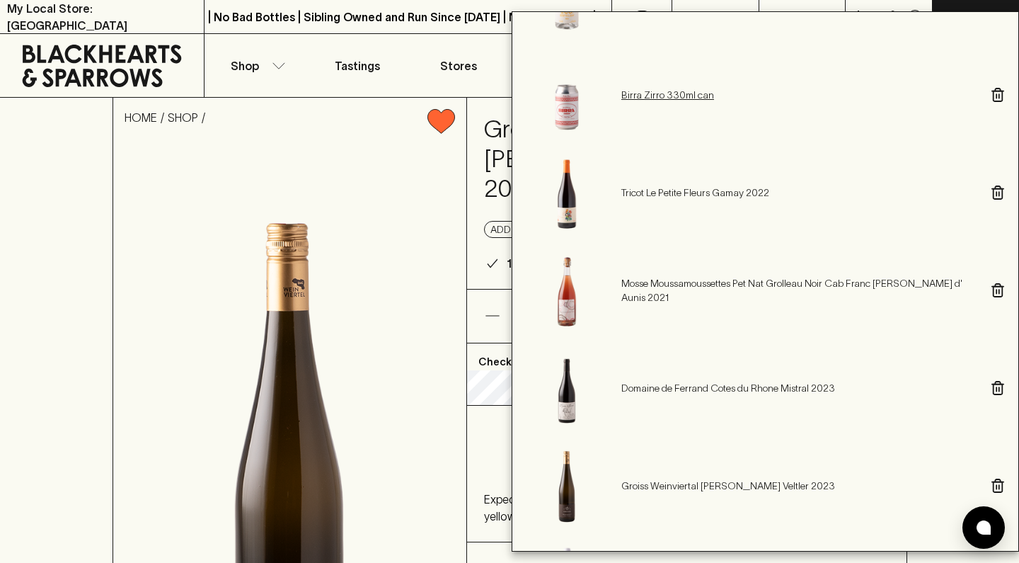
click at [701, 91] on p "Birra Zirro 330ml can" at bounding box center [799, 95] width 356 height 14
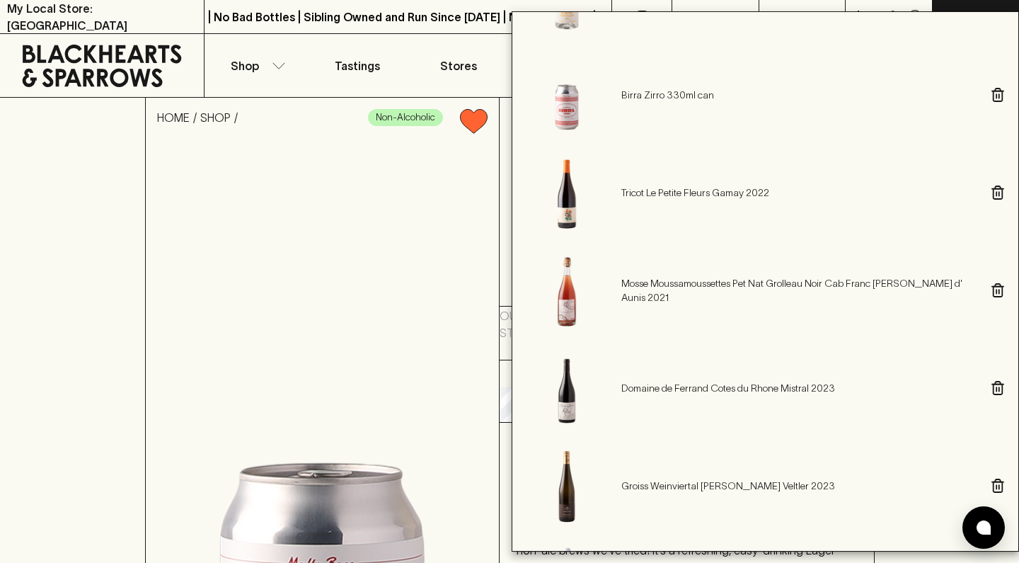
click at [69, 372] on div at bounding box center [509, 281] width 1019 height 563
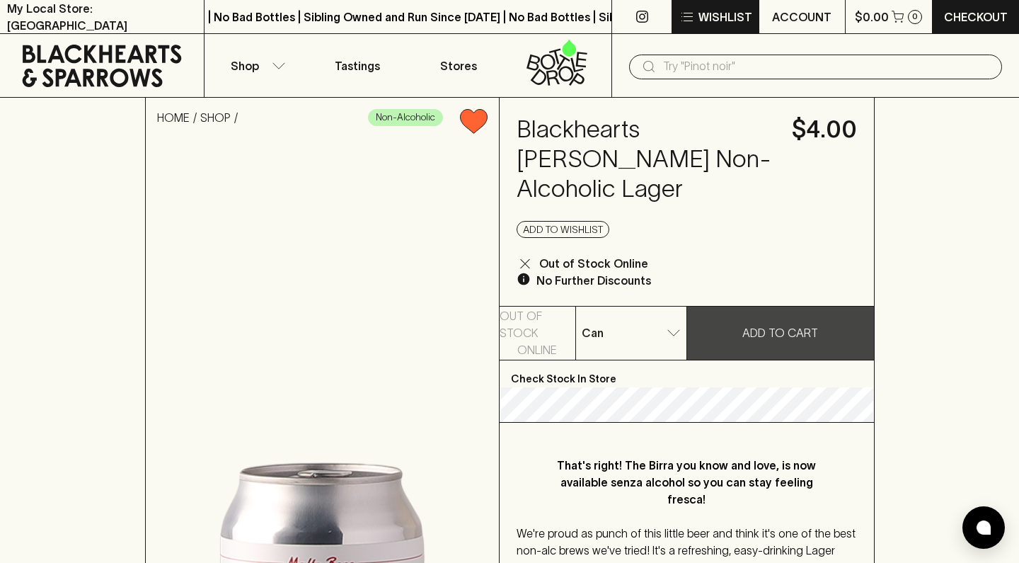
click at [731, 26] on button "Wishlist" at bounding box center [715, 16] width 86 height 33
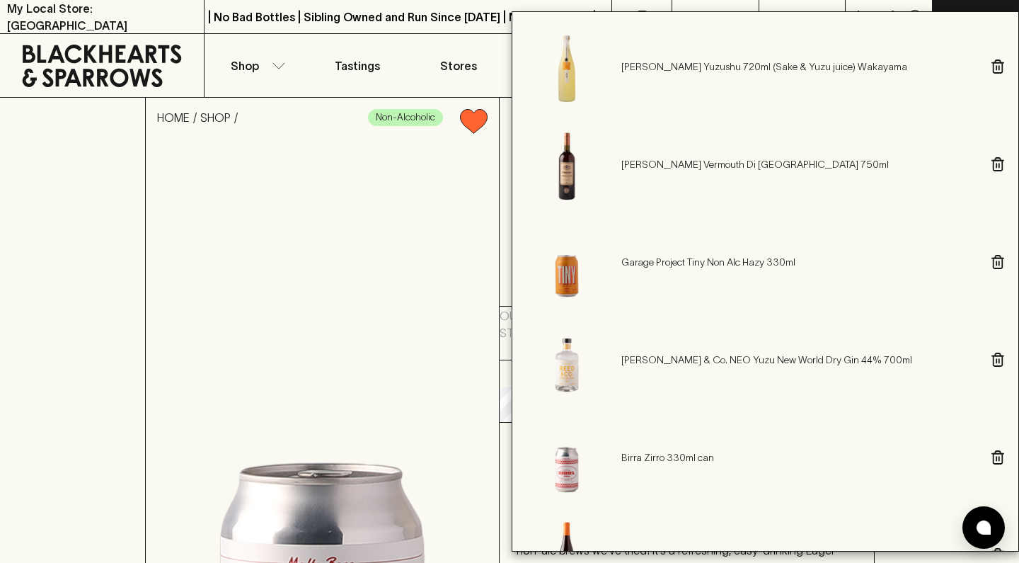
click at [992, 457] on icon "button" at bounding box center [998, 457] width 13 height 14
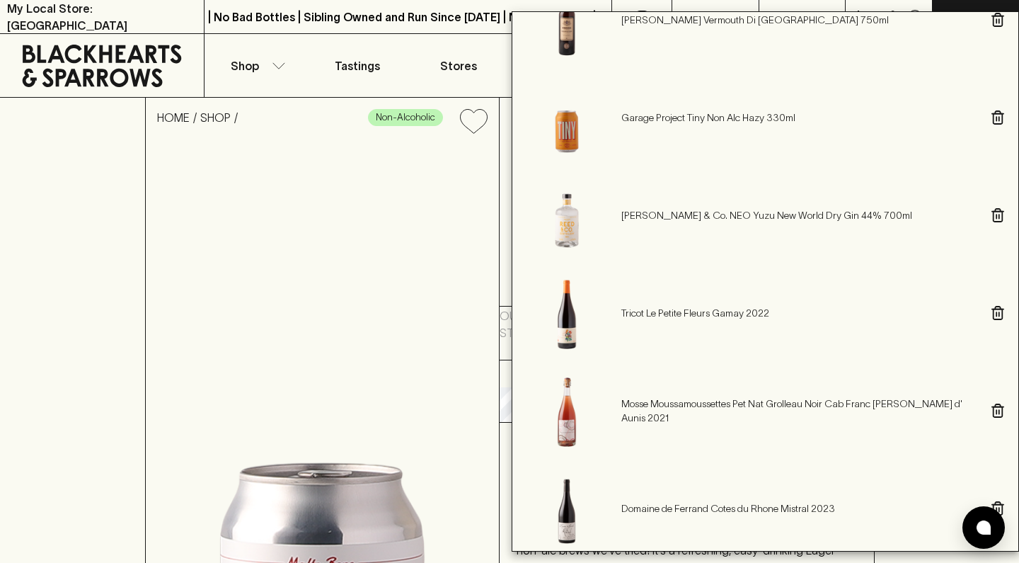
scroll to position [173, 0]
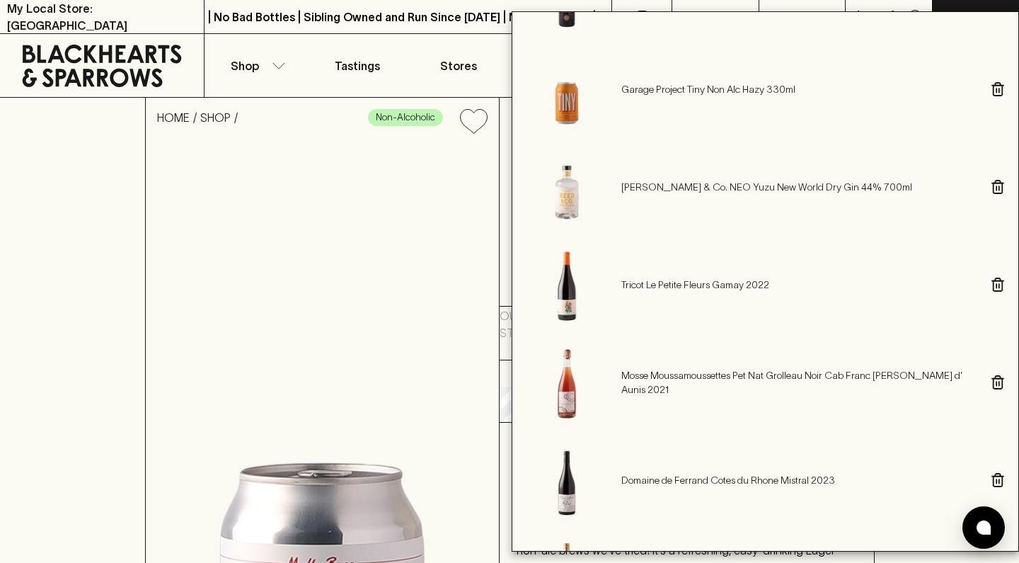
click at [994, 284] on icon "button" at bounding box center [998, 284] width 9 height 13
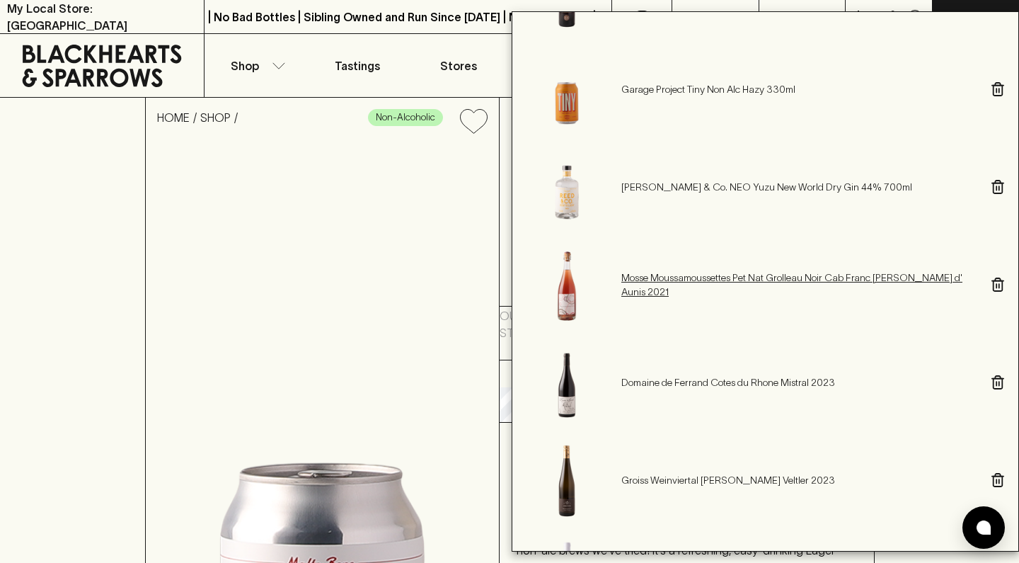
click at [928, 287] on p "Mosse Moussamoussettes Pet Nat Grolleau Noir Cab Franc Pineau d' Aunis 2021" at bounding box center [799, 284] width 356 height 28
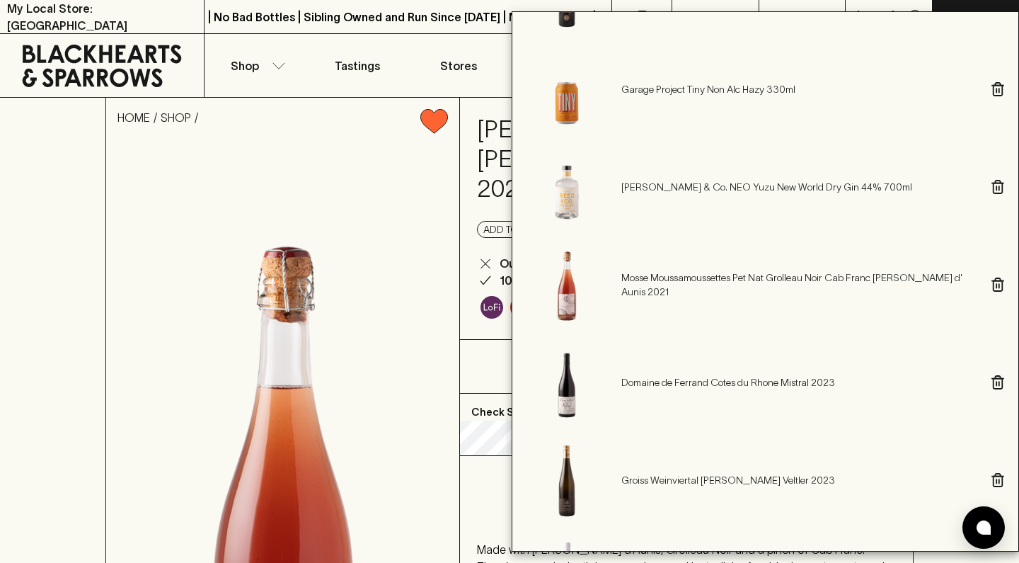
click at [62, 343] on div at bounding box center [509, 281] width 1019 height 563
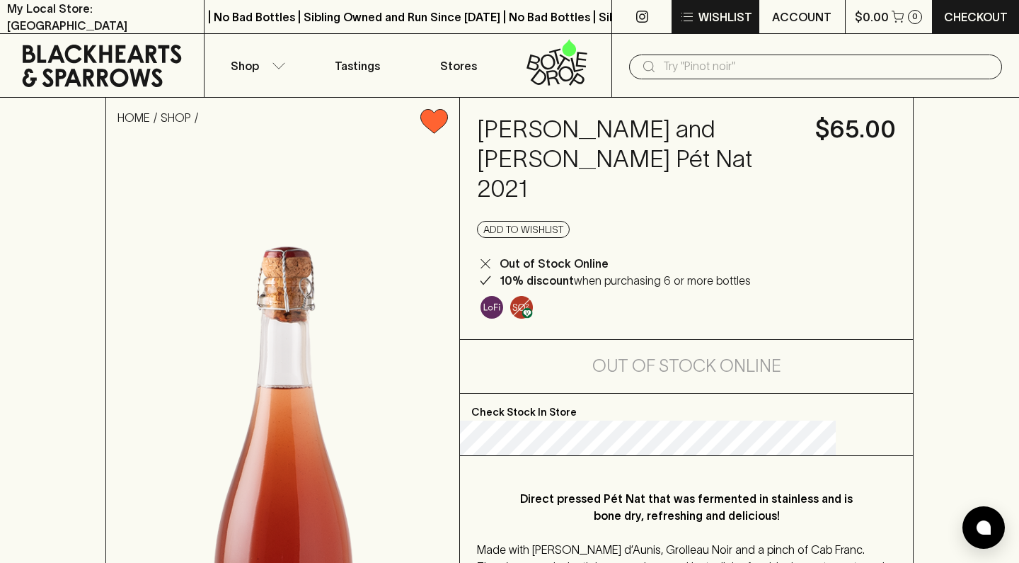
click at [723, 14] on p "Wishlist" at bounding box center [726, 16] width 54 height 17
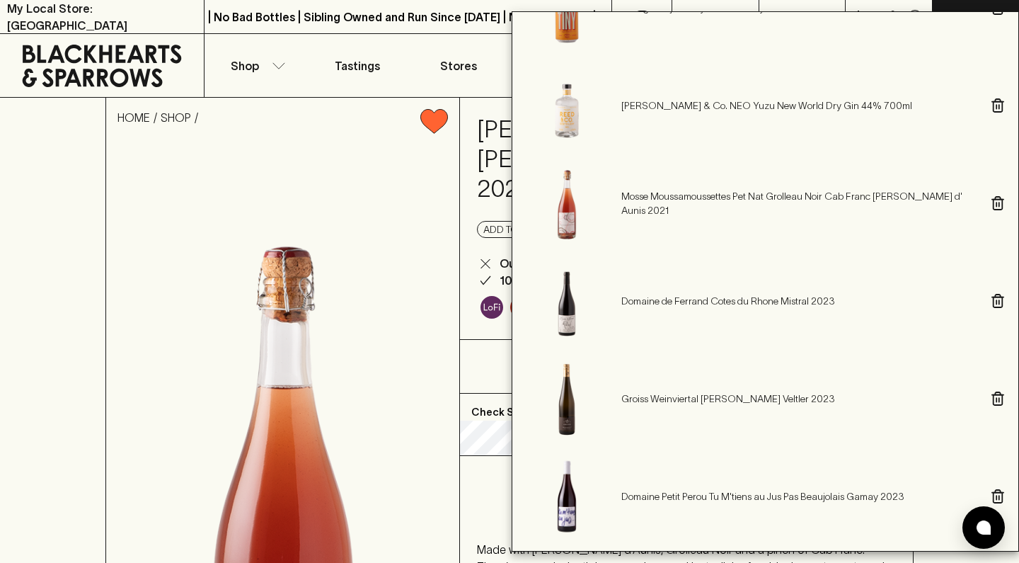
scroll to position [254, 0]
click at [992, 203] on icon "button" at bounding box center [998, 203] width 13 height 14
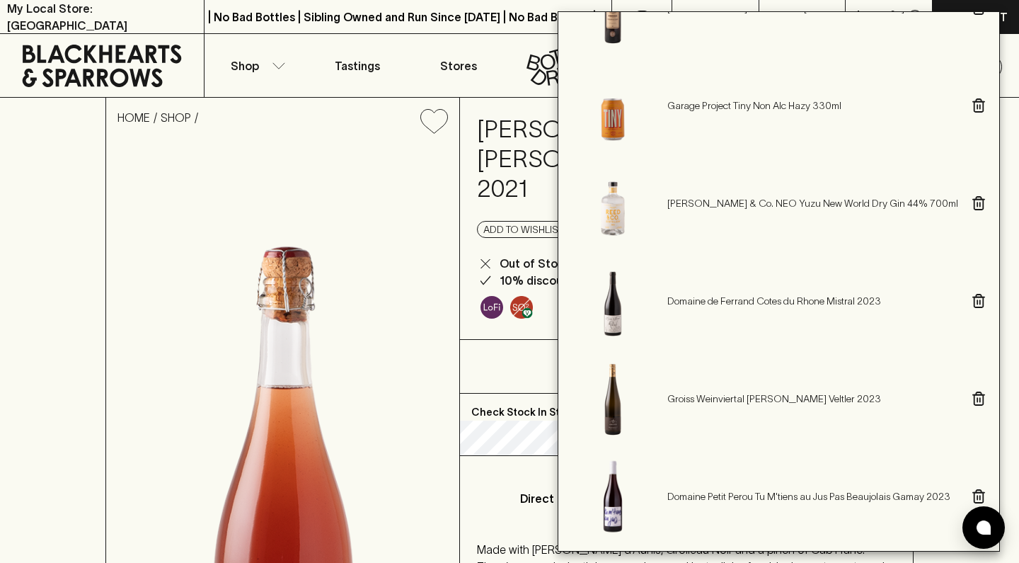
click at [977, 300] on icon "button" at bounding box center [977, 302] width 0 height 4
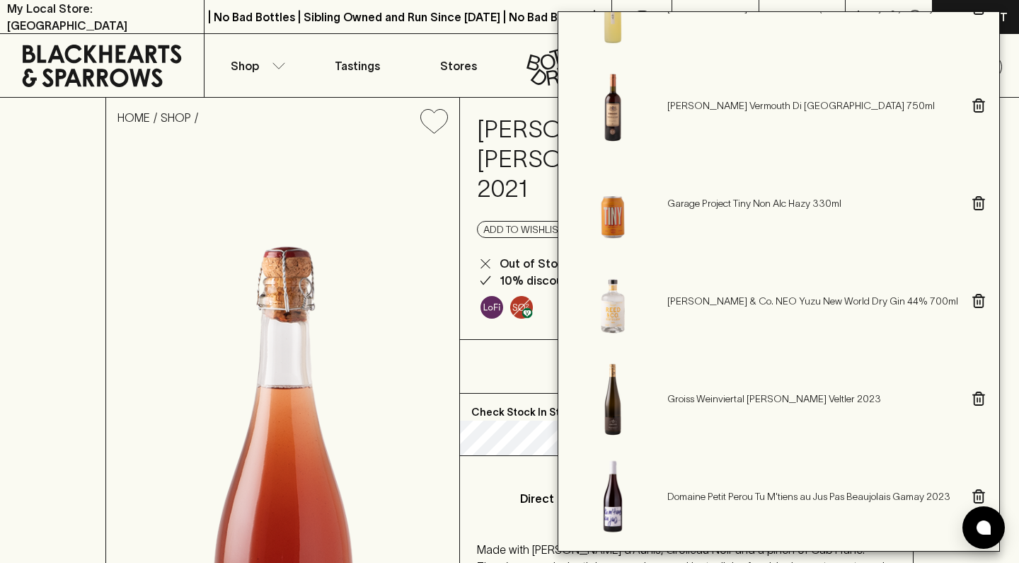
scroll to position [59, 0]
click at [88, 299] on div at bounding box center [509, 281] width 1019 height 563
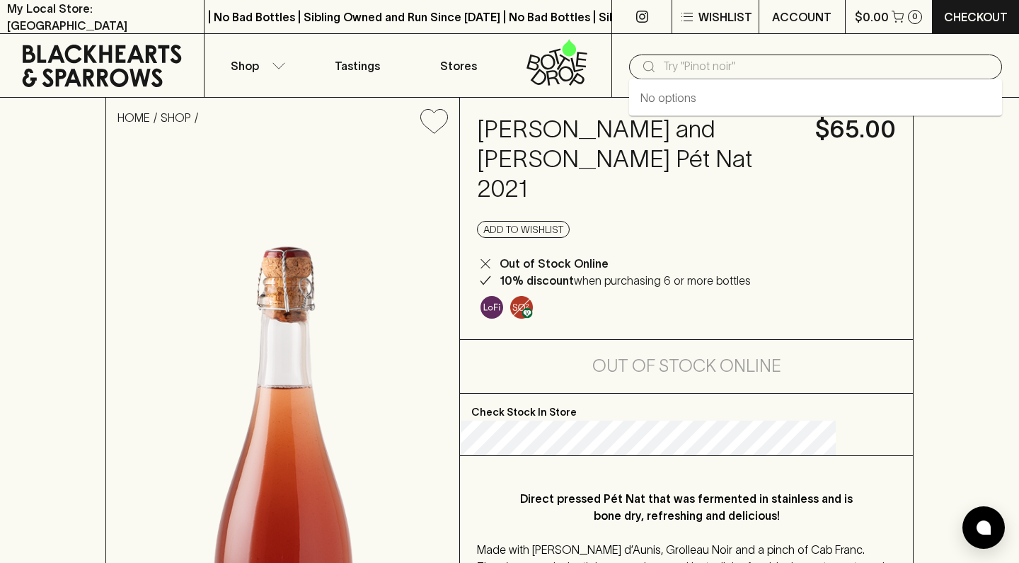
click at [720, 66] on input "text" at bounding box center [827, 66] width 328 height 23
click at [752, 64] on input "text" at bounding box center [827, 66] width 328 height 23
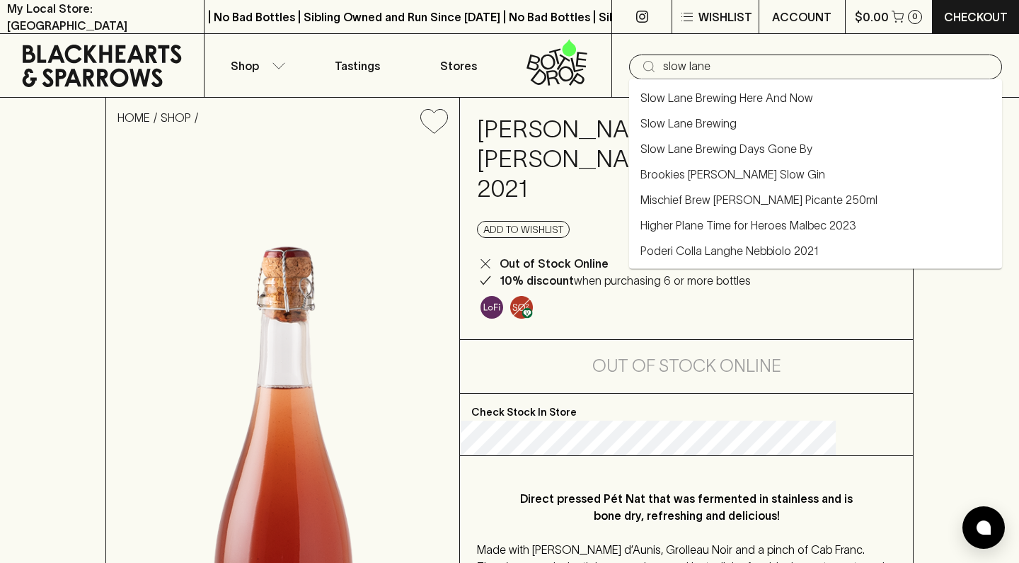
type input "slow lane"
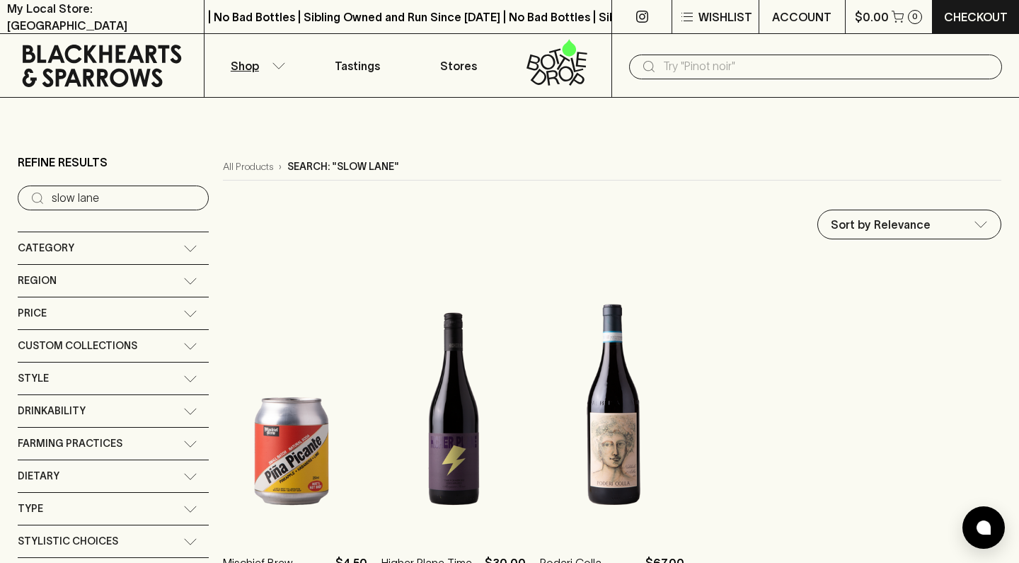
click at [805, 66] on input "text" at bounding box center [827, 66] width 328 height 23
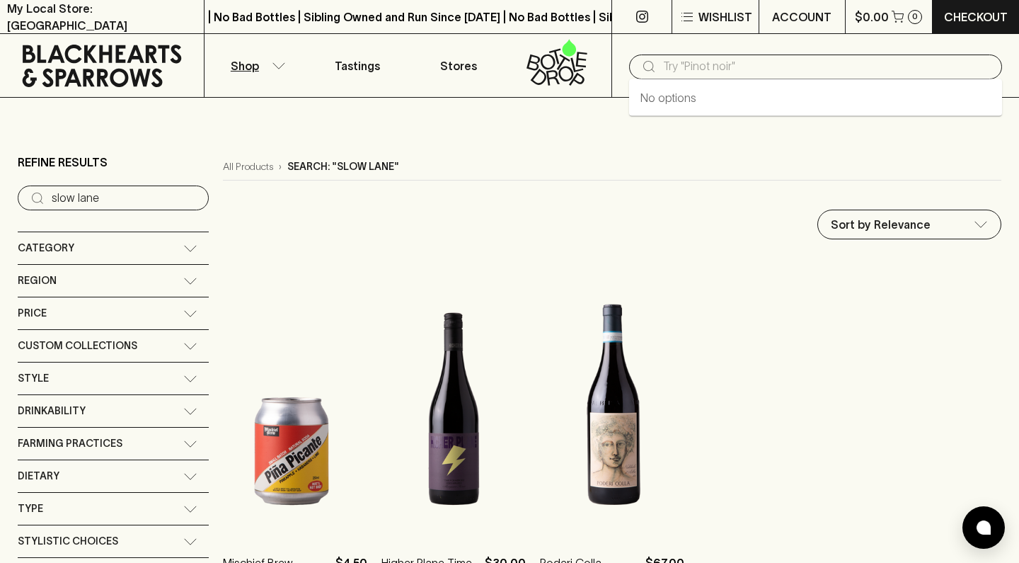
click at [183, 284] on icon at bounding box center [190, 280] width 14 height 7
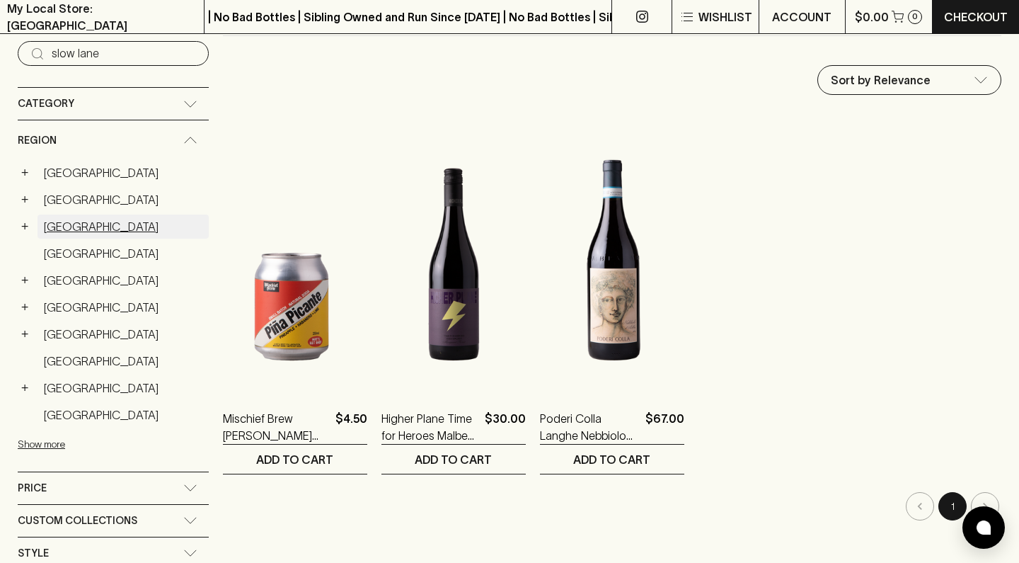
scroll to position [149, 0]
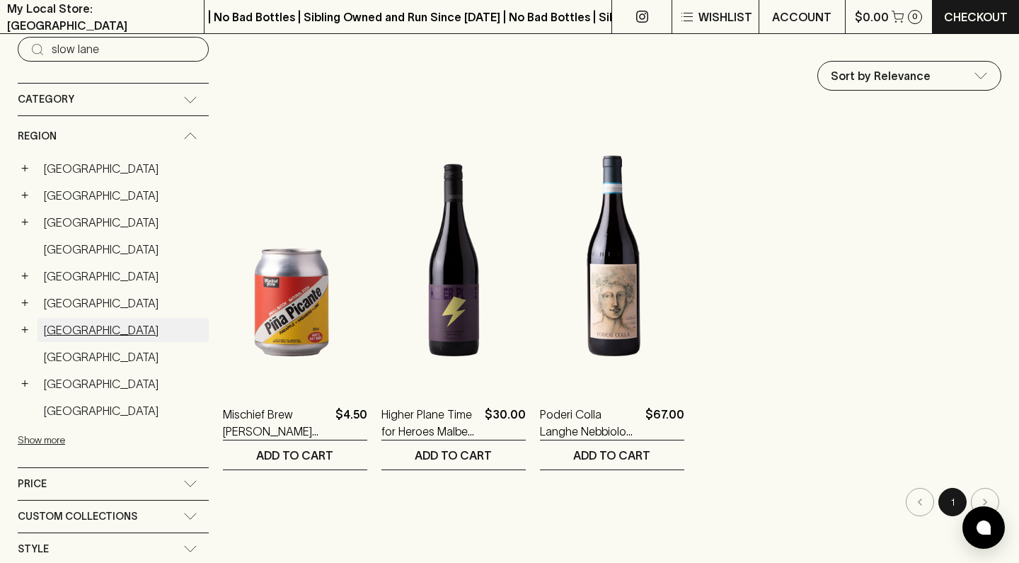
click at [54, 335] on link "Italy" at bounding box center [123, 330] width 171 height 24
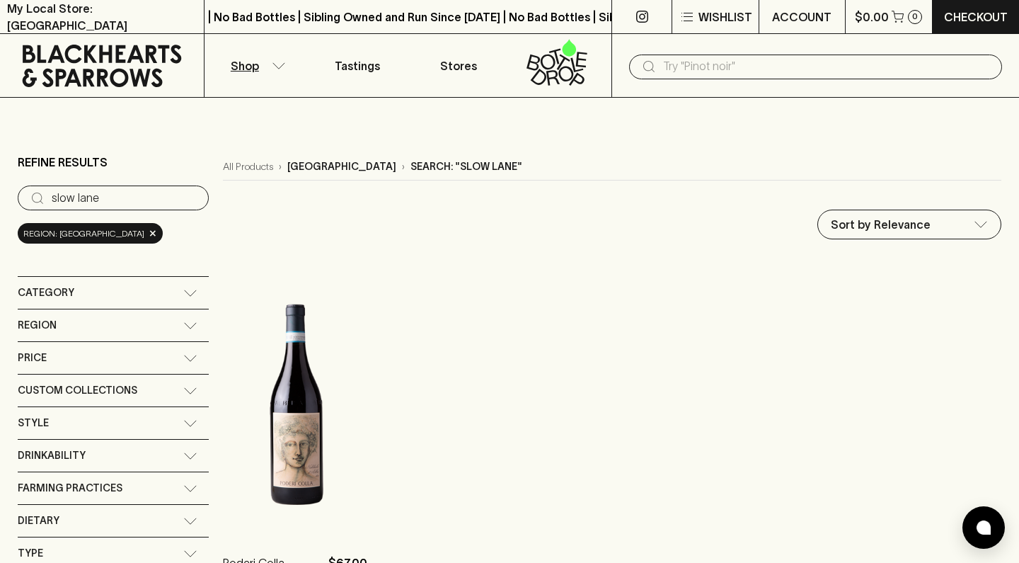
click at [175, 200] on input "slow lane" at bounding box center [125, 198] width 146 height 23
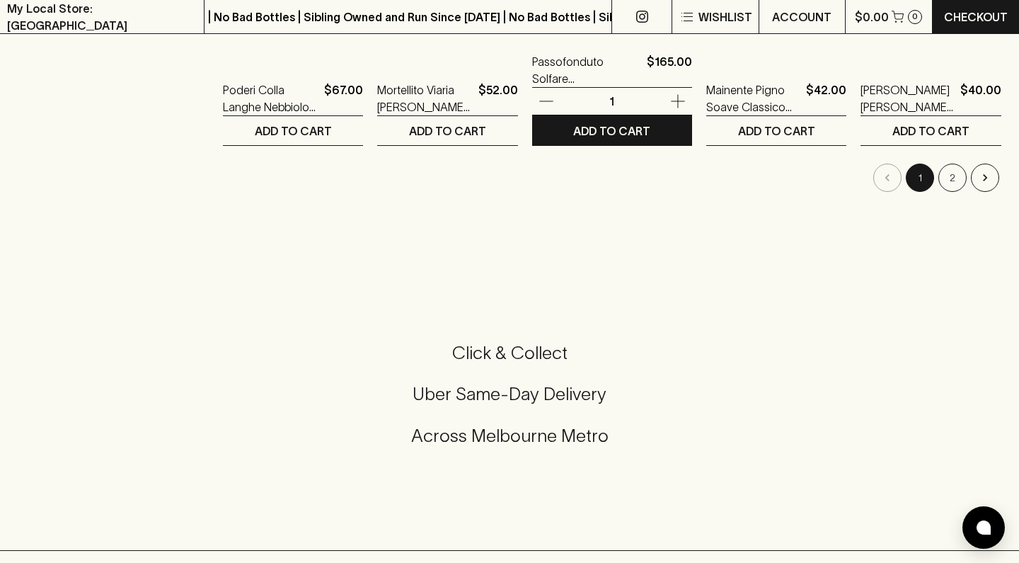
scroll to position [1592, 0]
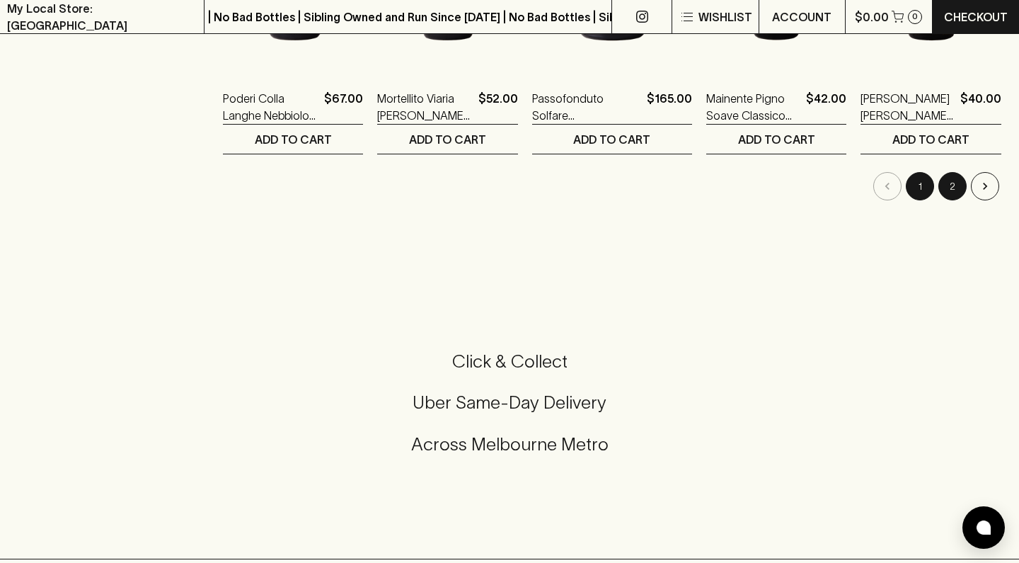
click at [960, 188] on button "2" at bounding box center [952, 186] width 28 height 28
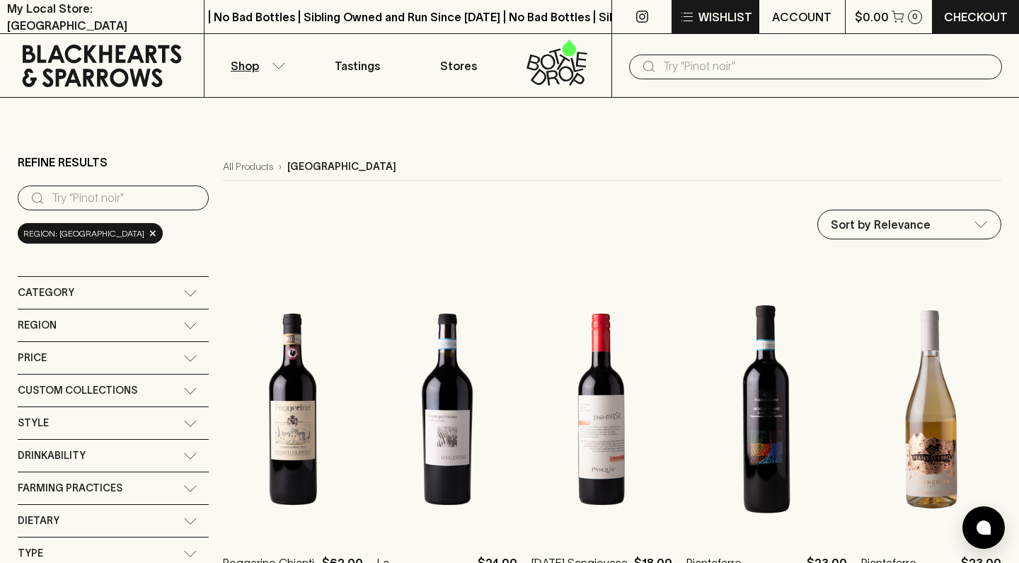
click at [742, 14] on p "Wishlist" at bounding box center [726, 16] width 54 height 17
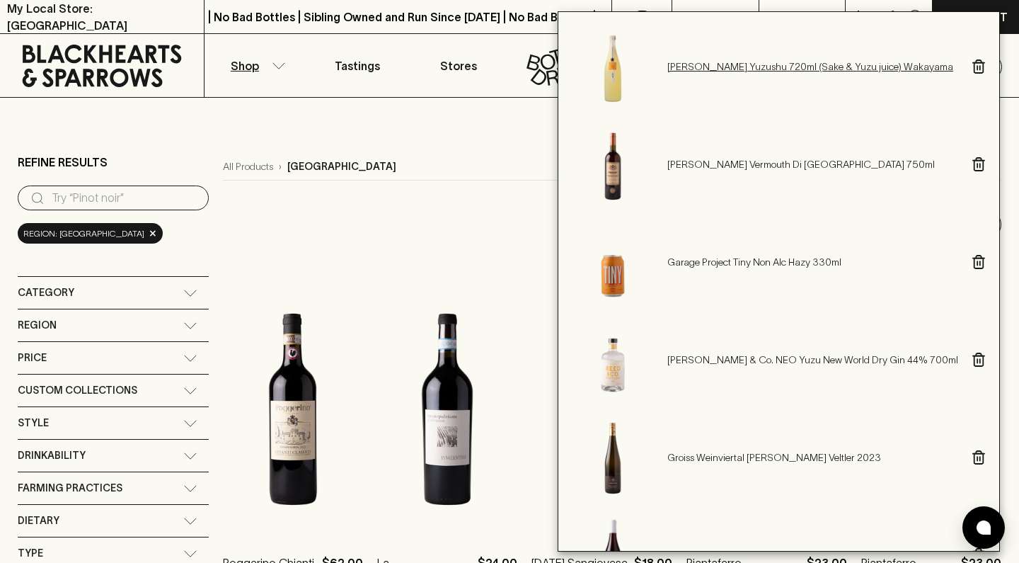
click at [733, 67] on p "Heiwa Shuzo Tsuruume Yuzushu 720ml (Sake & Yuzu juice) Wakayama" at bounding box center [812, 66] width 291 height 14
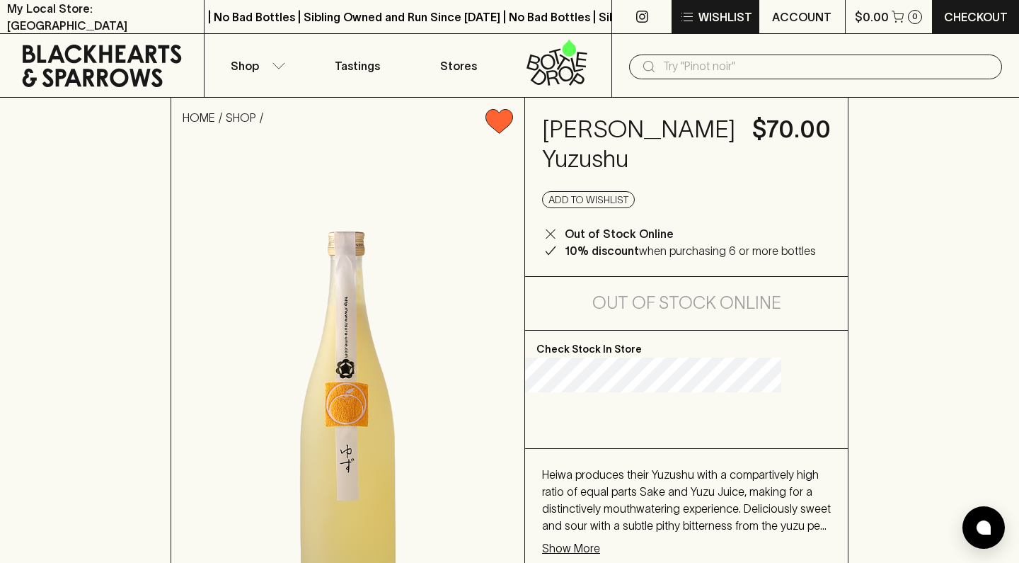
click at [745, 20] on p "Wishlist" at bounding box center [726, 16] width 54 height 17
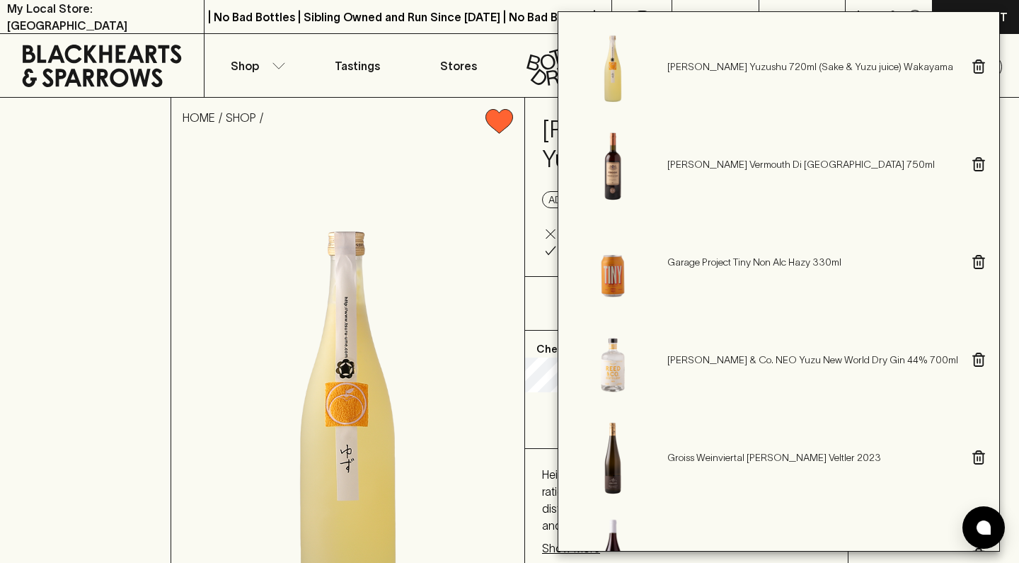
click at [984, 62] on icon "button" at bounding box center [979, 66] width 9 height 13
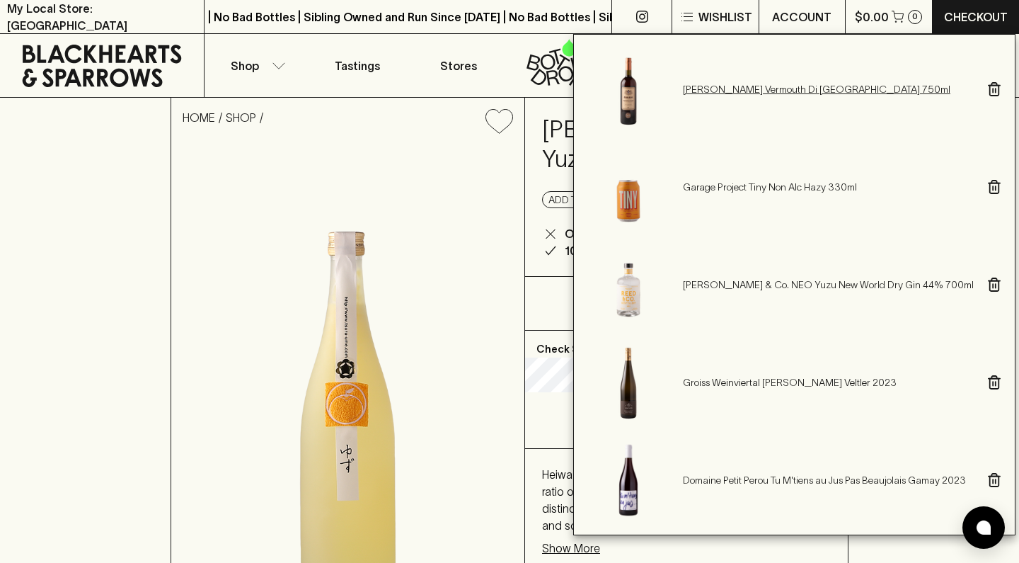
click at [767, 91] on p "Cocchi Vermouth Di Torino 750ml" at bounding box center [828, 89] width 291 height 14
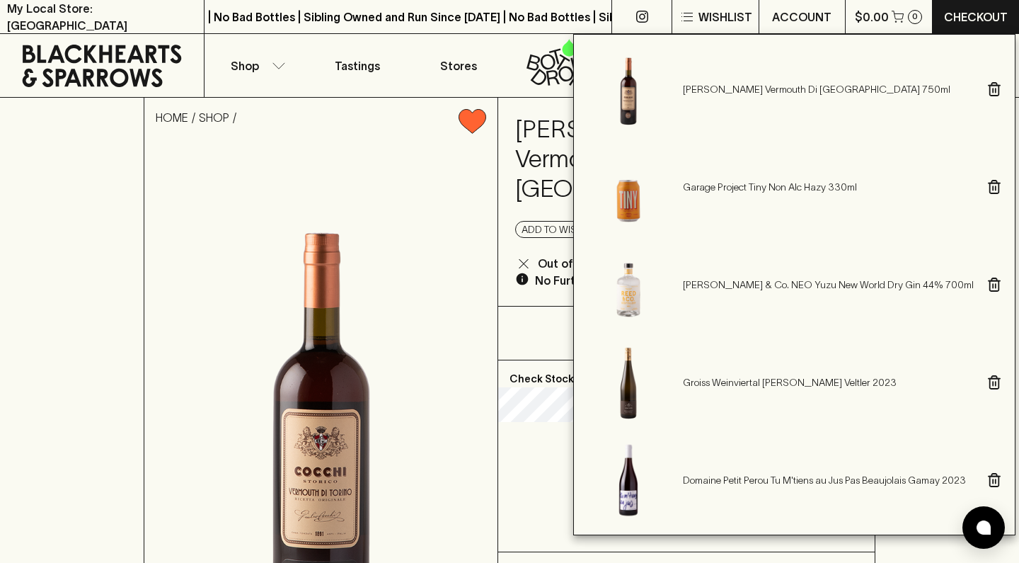
click at [137, 357] on div at bounding box center [509, 281] width 1019 height 563
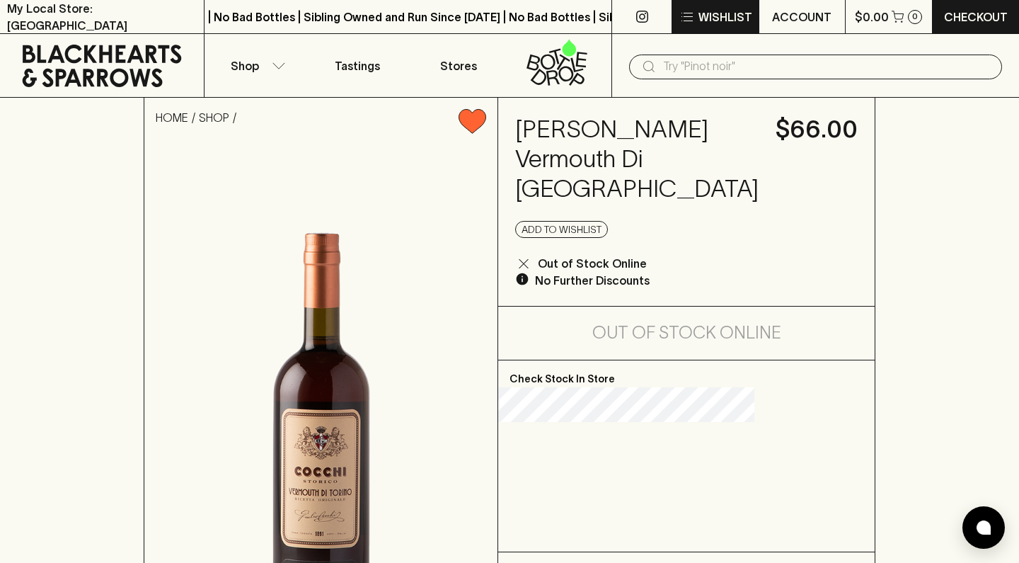
click at [733, 16] on p "Wishlist" at bounding box center [726, 16] width 54 height 17
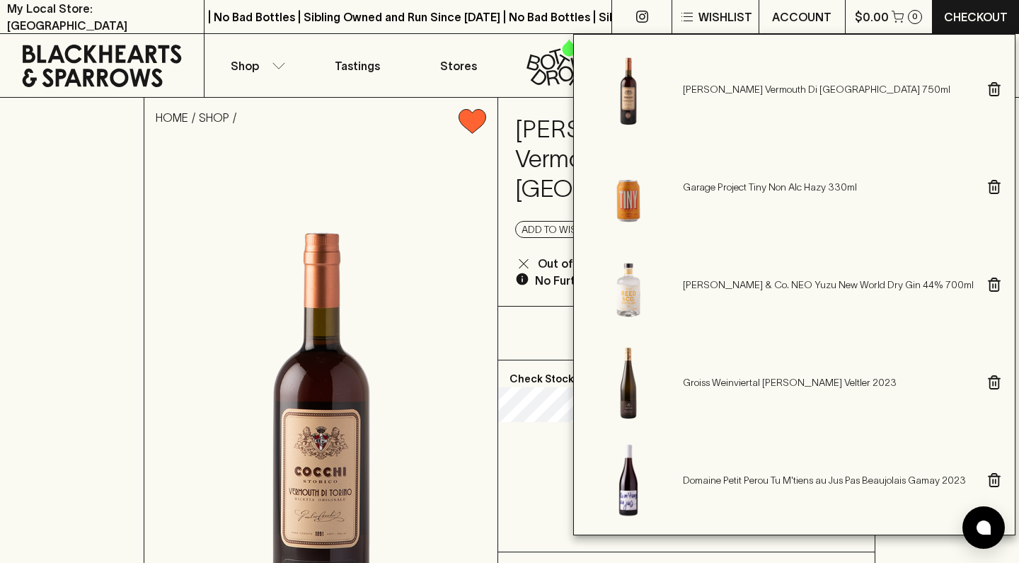
click at [988, 84] on icon "button" at bounding box center [994, 89] width 13 height 14
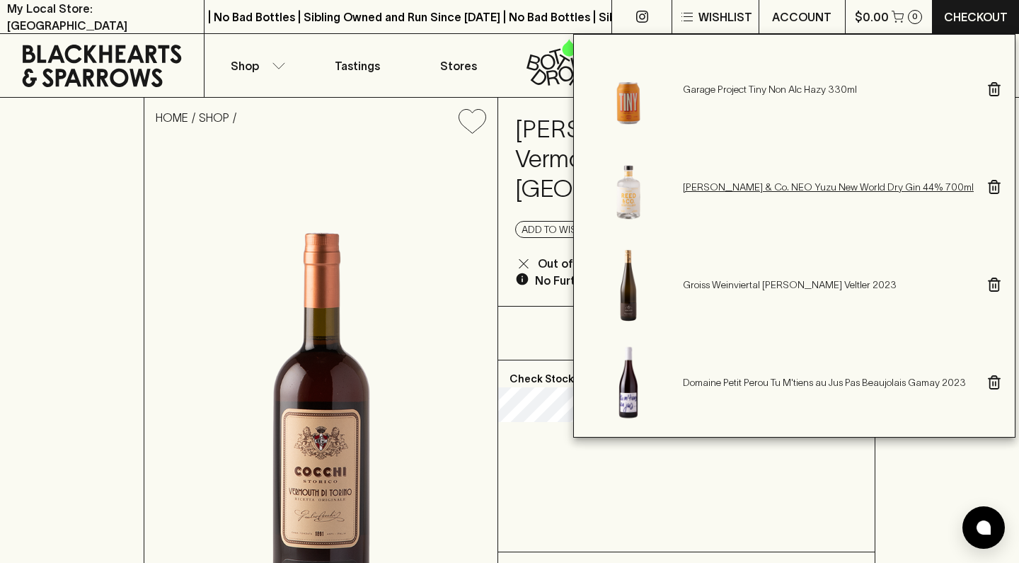
click at [801, 183] on p "Reed & Co. NEO Yuzu New World Dry Gin 44% 700ml" at bounding box center [828, 187] width 291 height 14
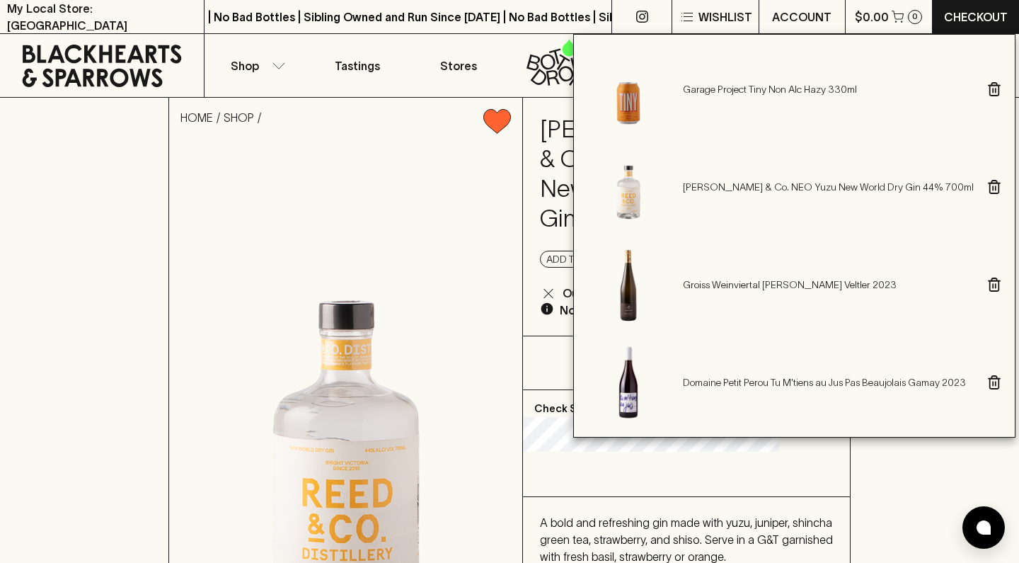
click at [129, 333] on div at bounding box center [509, 281] width 1019 height 563
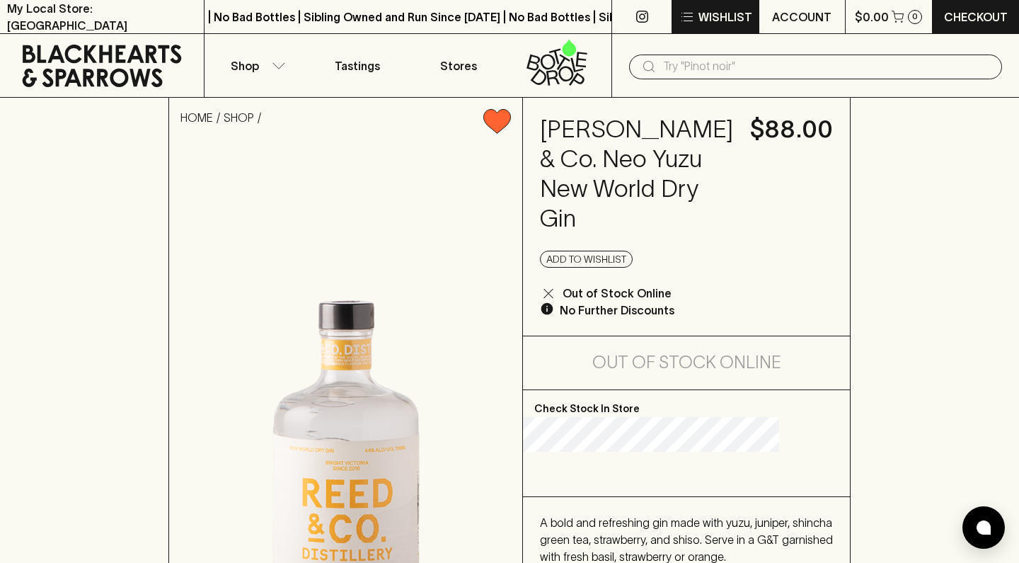
click at [721, 11] on p "Wishlist" at bounding box center [726, 16] width 54 height 17
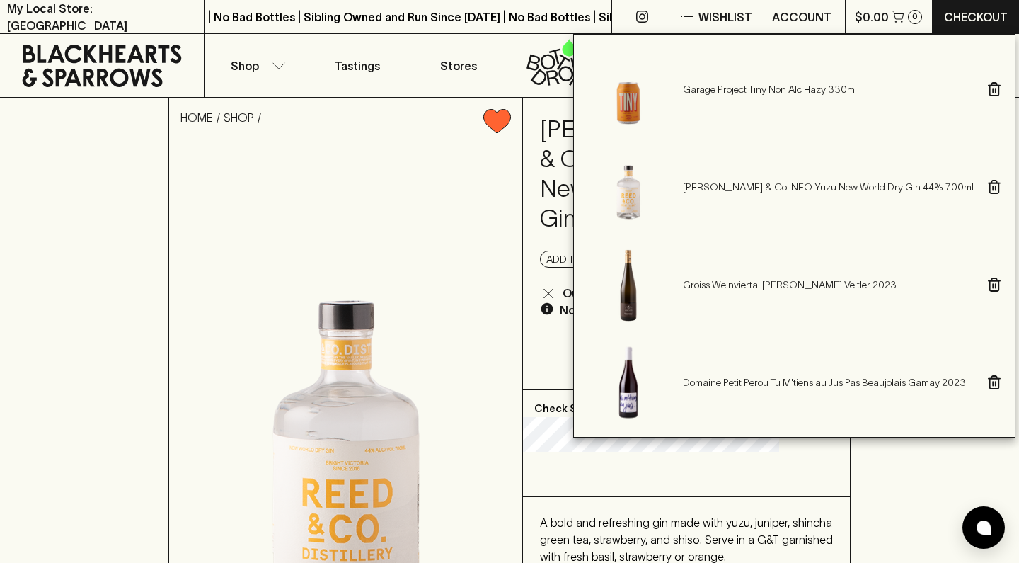
click at [992, 183] on icon "button" at bounding box center [994, 186] width 9 height 13
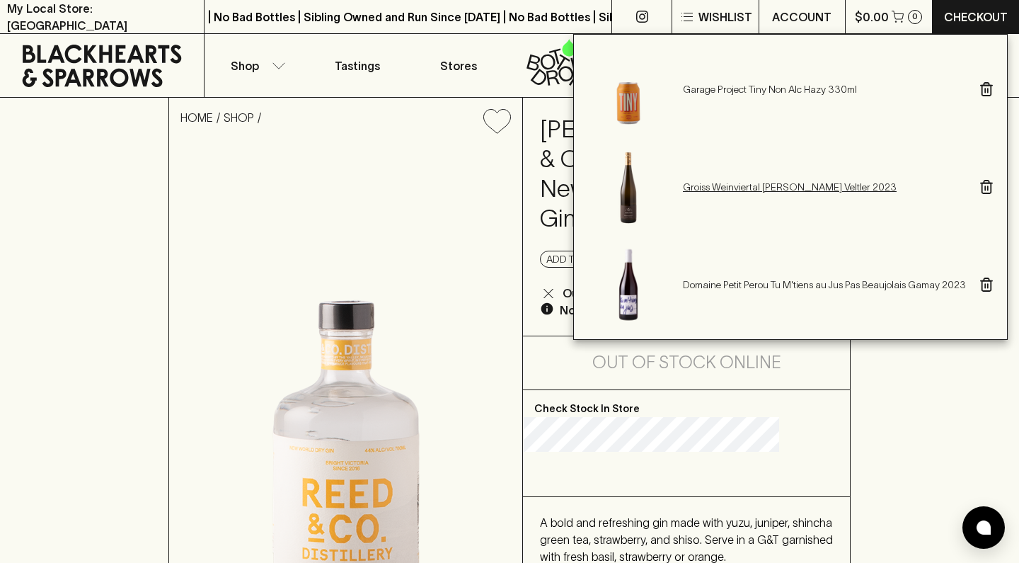
click at [768, 188] on p "Groiss Weinviertal Gruner Veltler 2023" at bounding box center [824, 187] width 283 height 14
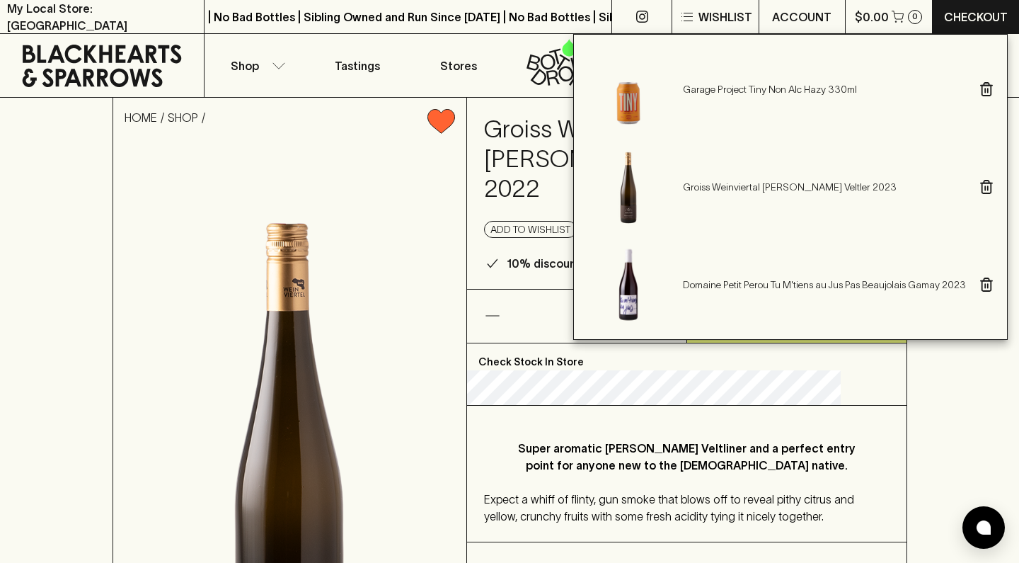
click at [79, 331] on div at bounding box center [509, 281] width 1019 height 563
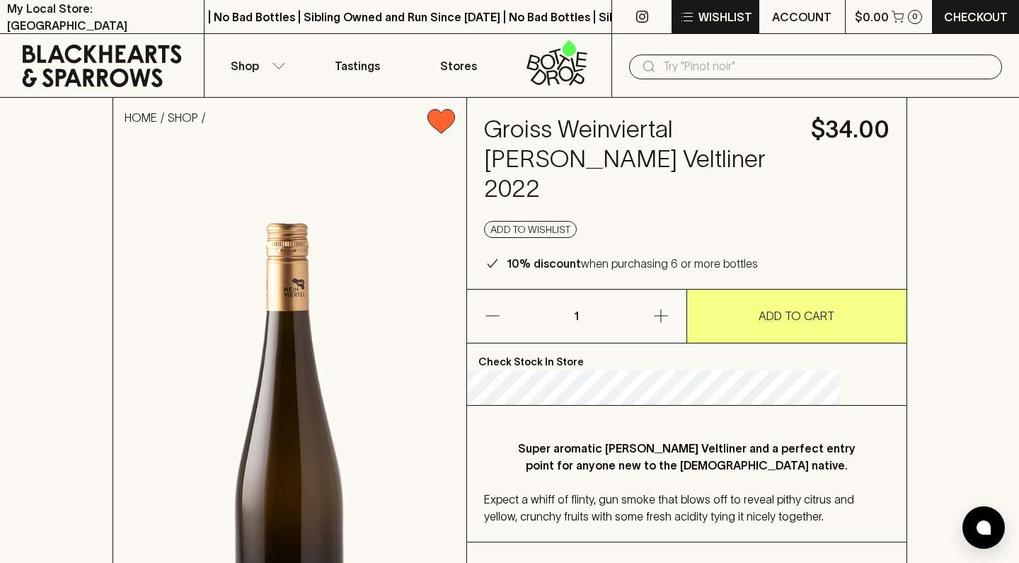
click at [701, 11] on p "Wishlist" at bounding box center [726, 16] width 54 height 17
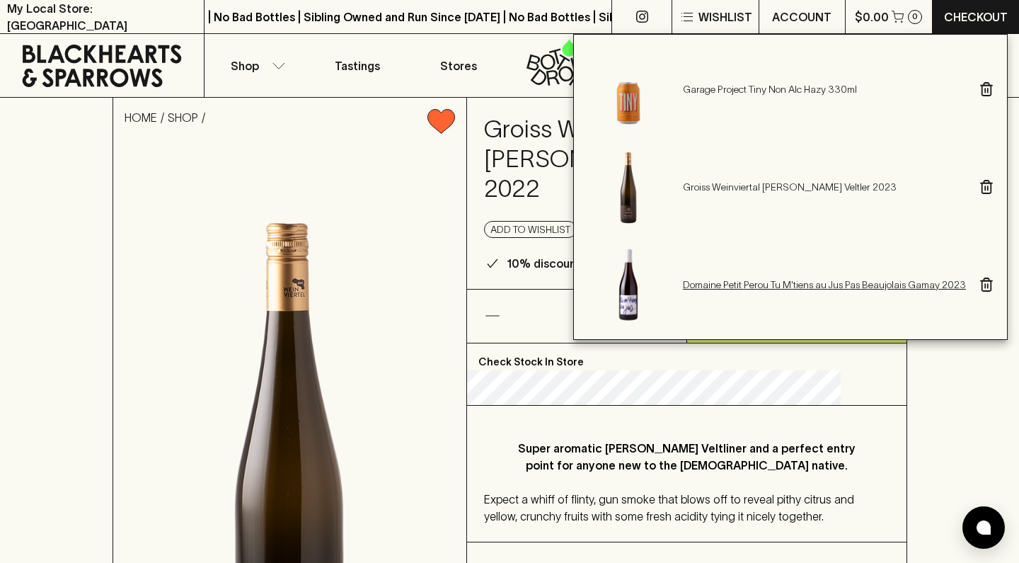
click at [762, 283] on p "Domaine Petit Perou Tu M'tiens au Jus Pas Beaujolais Gamay 2023" at bounding box center [824, 284] width 283 height 14
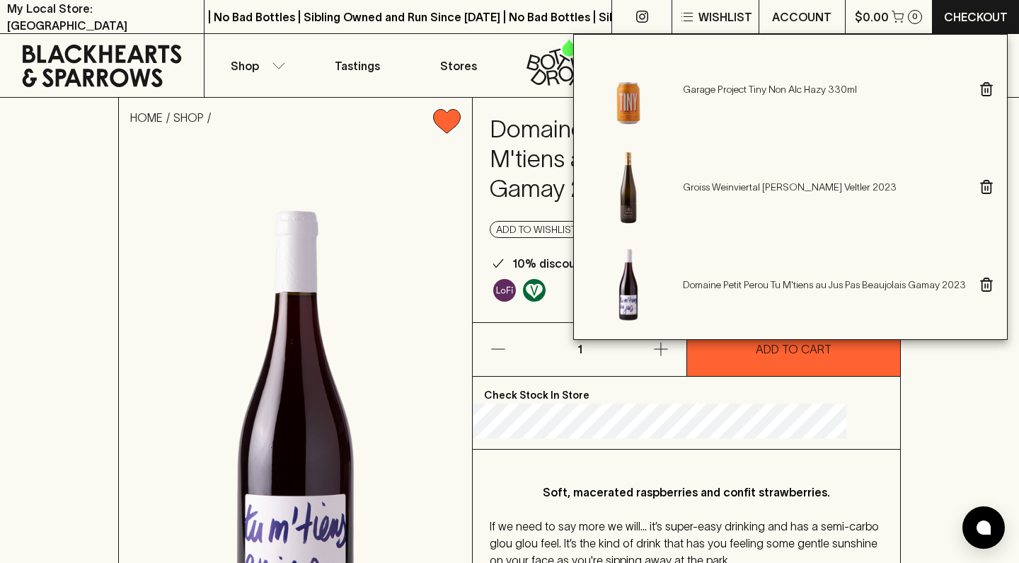
click at [103, 360] on div at bounding box center [509, 281] width 1019 height 563
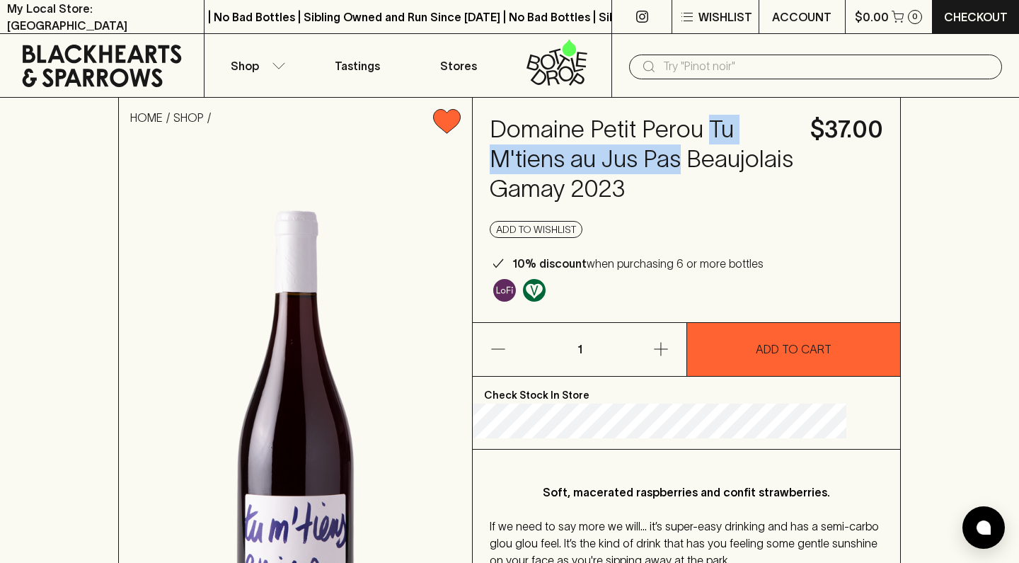
drag, startPoint x: 711, startPoint y: 154, endPoint x: 737, endPoint y: 127, distance: 37.0
click at [737, 127] on h4 "Domaine Petit Perou Tu M'tiens au Jus Pas Beaujolais Gamay 2023" at bounding box center [642, 159] width 304 height 89
click at [725, 68] on input "text" at bounding box center [827, 66] width 328 height 23
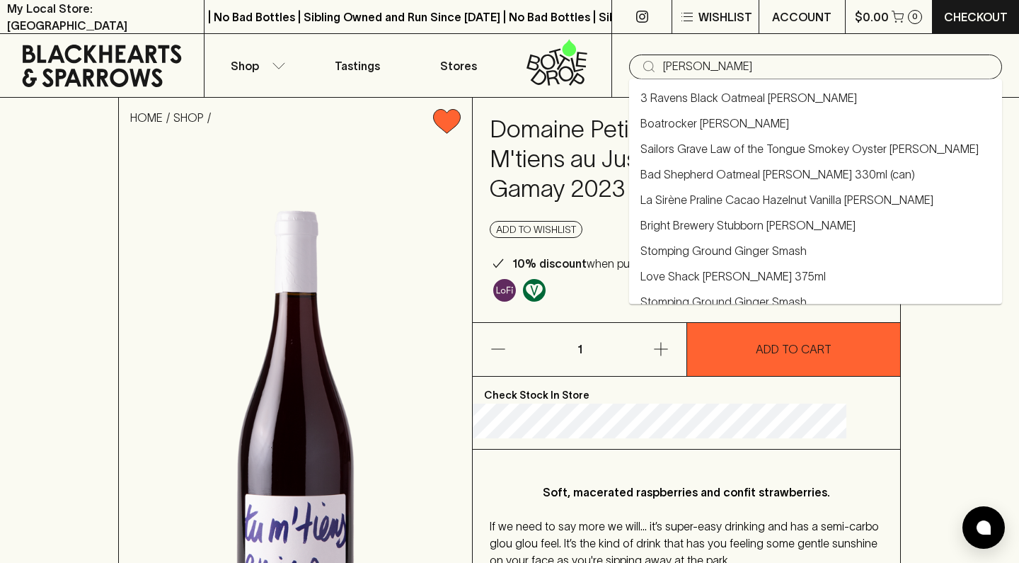
click at [736, 67] on input "stout" at bounding box center [827, 66] width 328 height 23
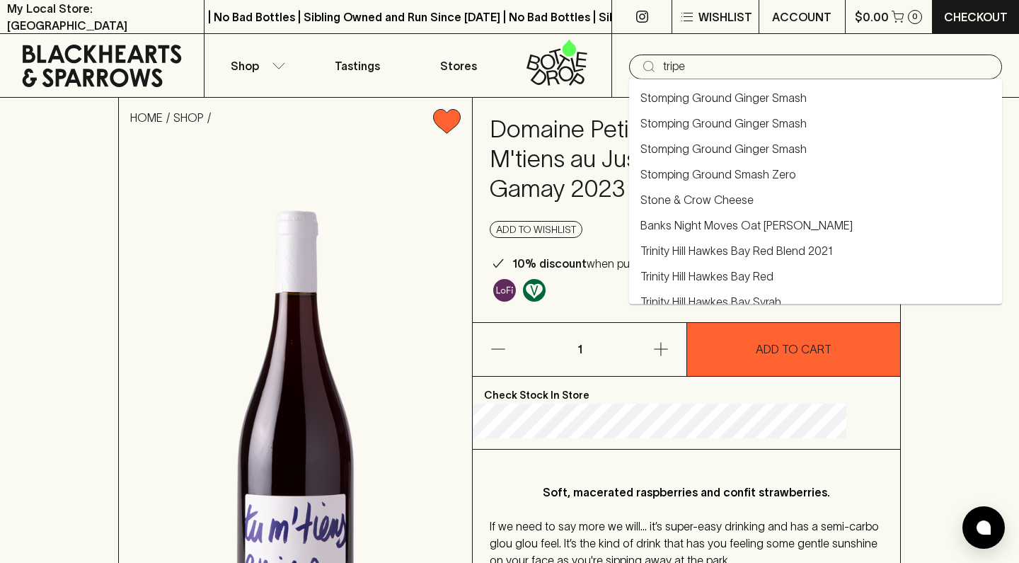
type input "tripel"
click at [730, 270] on link "Karmeliet Tripel 330ml" at bounding box center [695, 276] width 111 height 17
